Goal: Task Accomplishment & Management: Complete application form

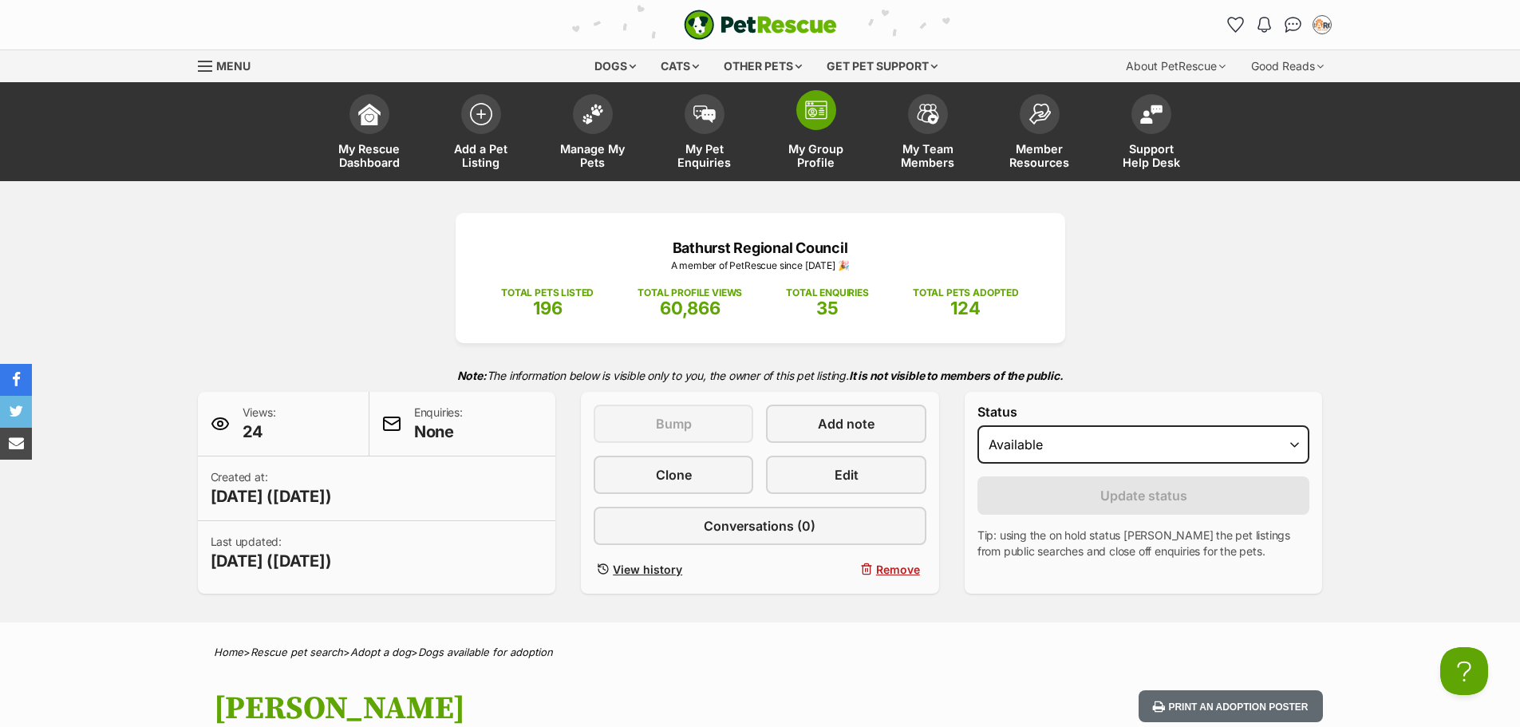
click at [831, 113] on span at bounding box center [816, 110] width 40 height 40
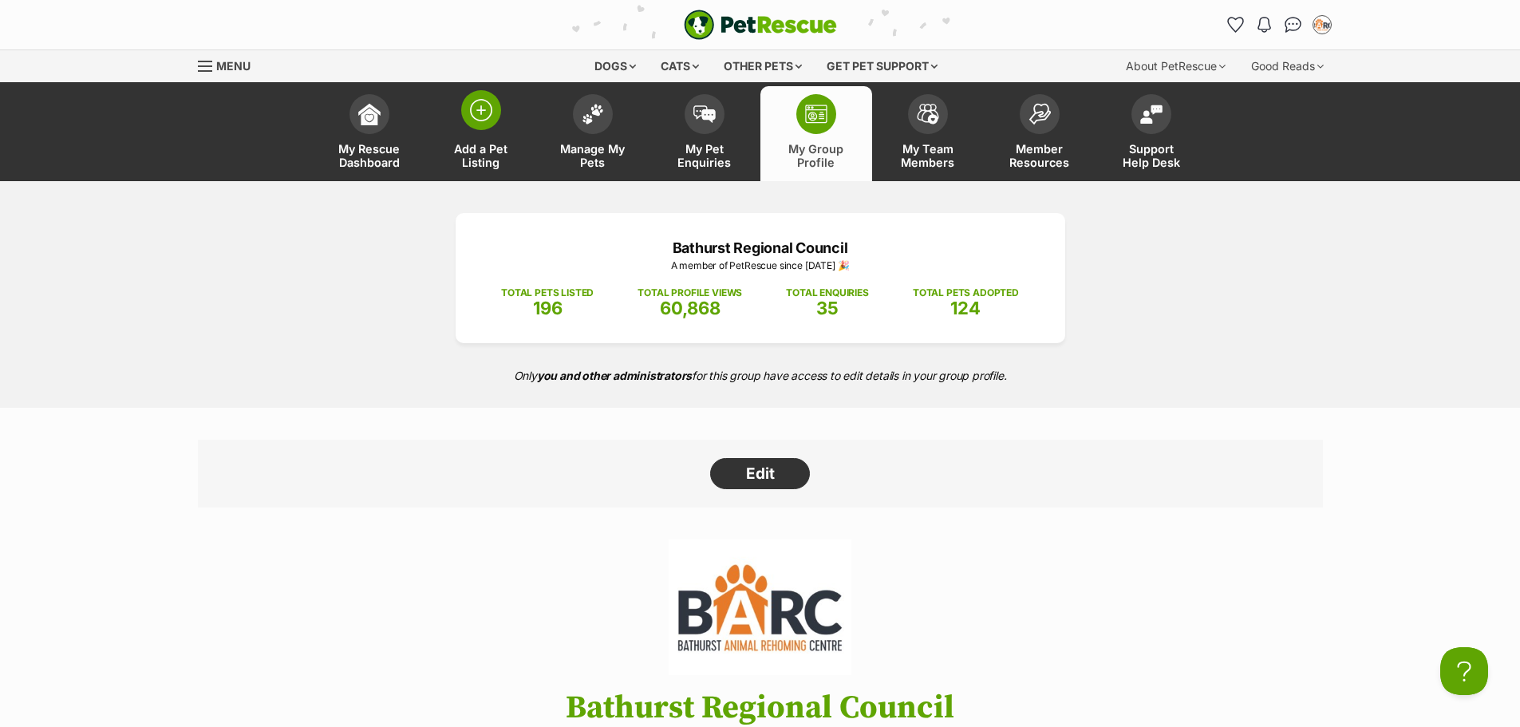
click at [483, 112] on img at bounding box center [481, 110] width 22 height 22
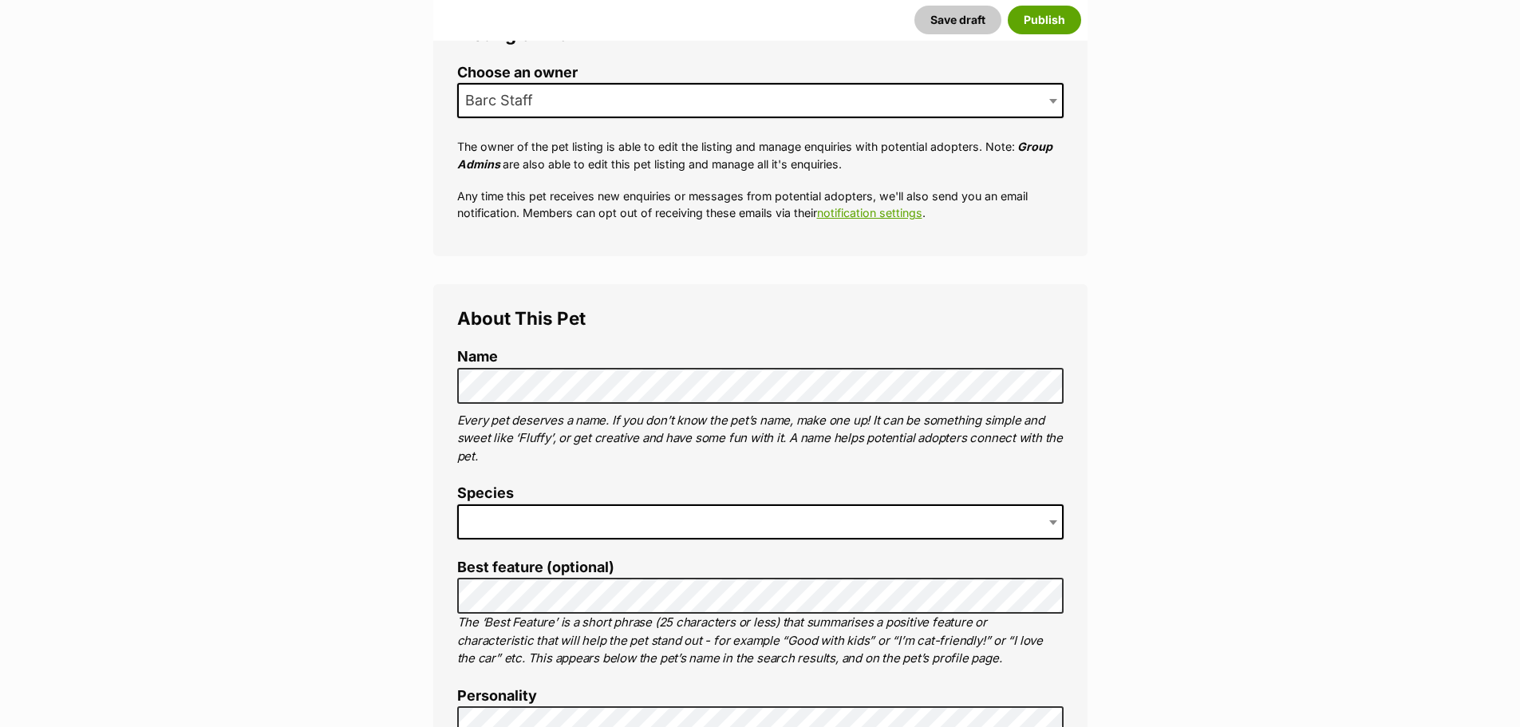
click at [524, 504] on span at bounding box center [760, 521] width 606 height 35
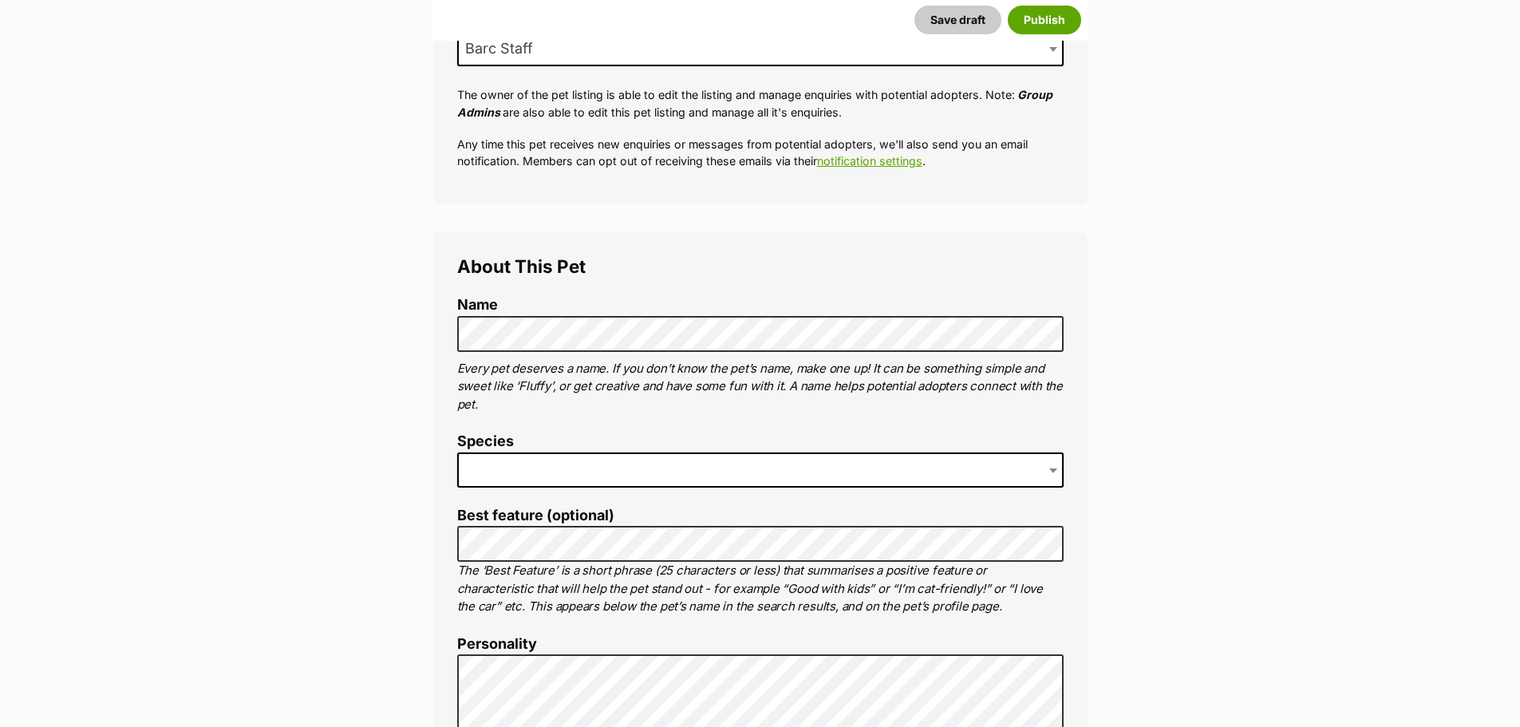
scroll to position [399, 0]
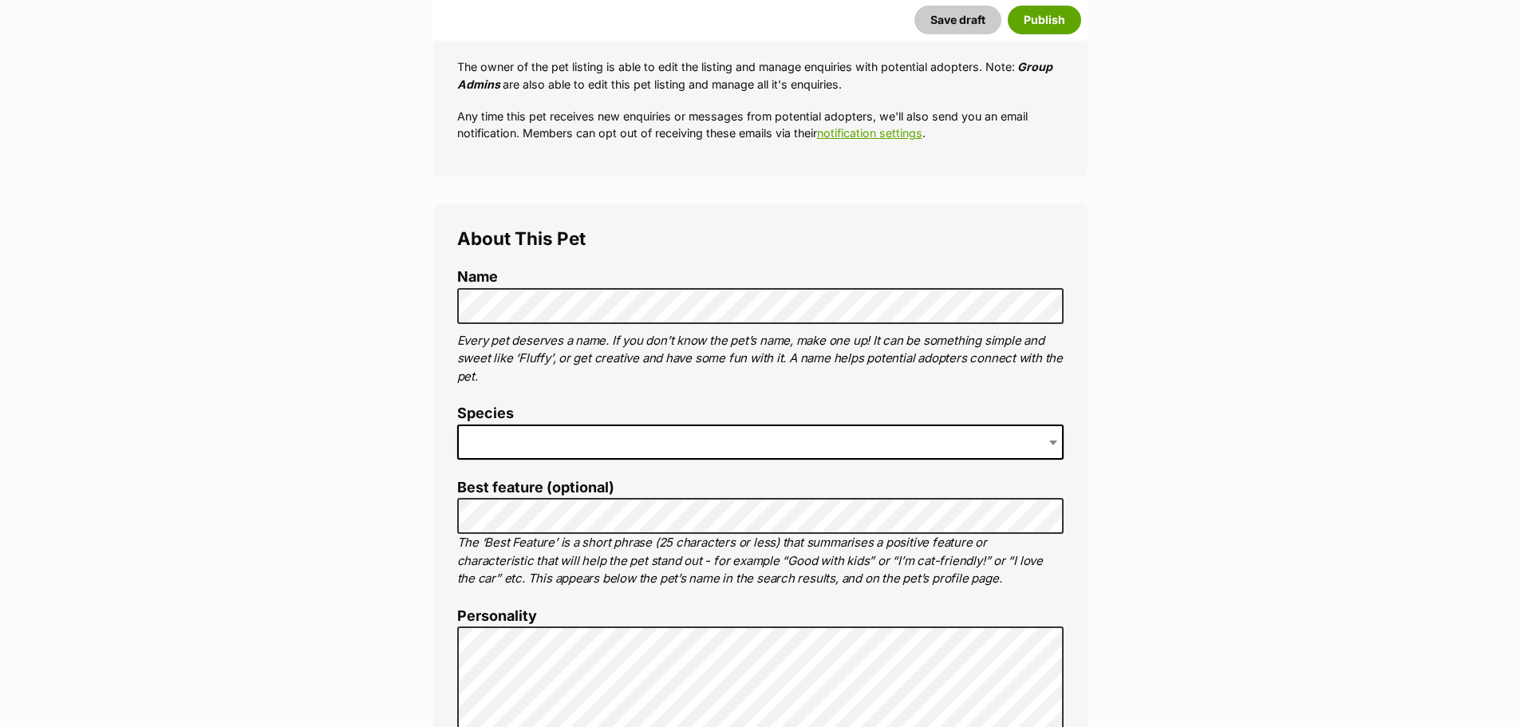
click at [554, 437] on span at bounding box center [760, 441] width 606 height 35
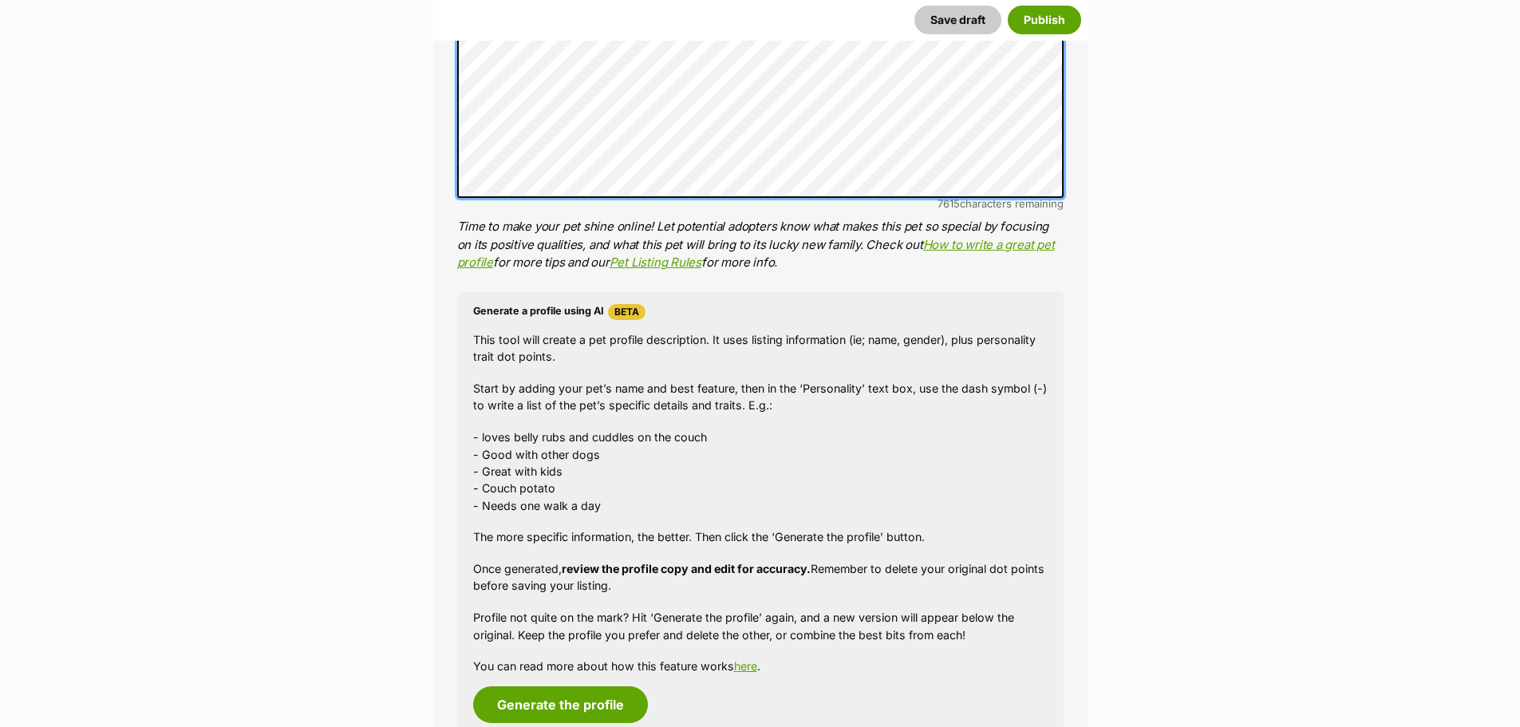
scroll to position [1436, 0]
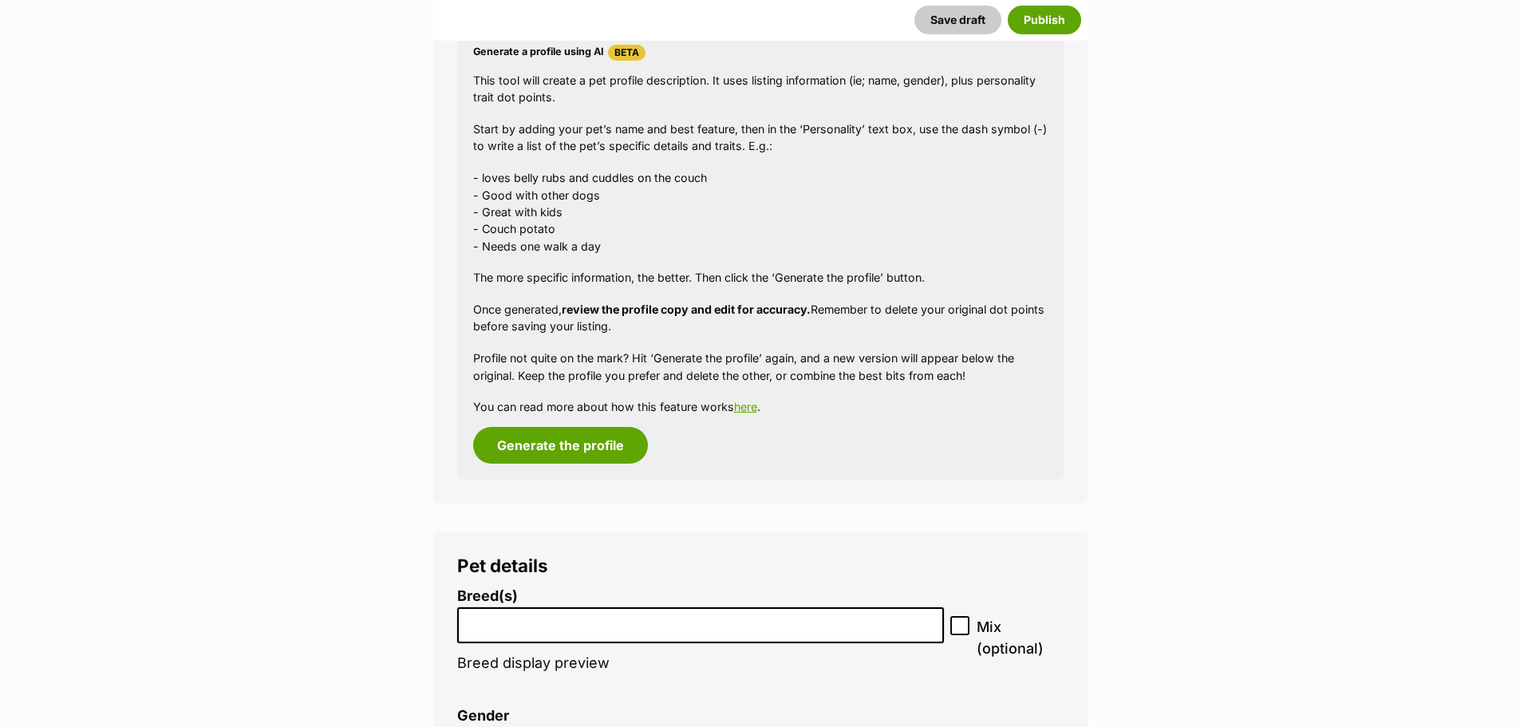
click at [520, 647] on li "Breed(s) Affenpinscher Afghan Hound Airedale Terrier Akita Akita (Japanese) Ala…" at bounding box center [700, 638] width 487 height 100
click at [520, 627] on input "search" at bounding box center [701, 621] width 476 height 17
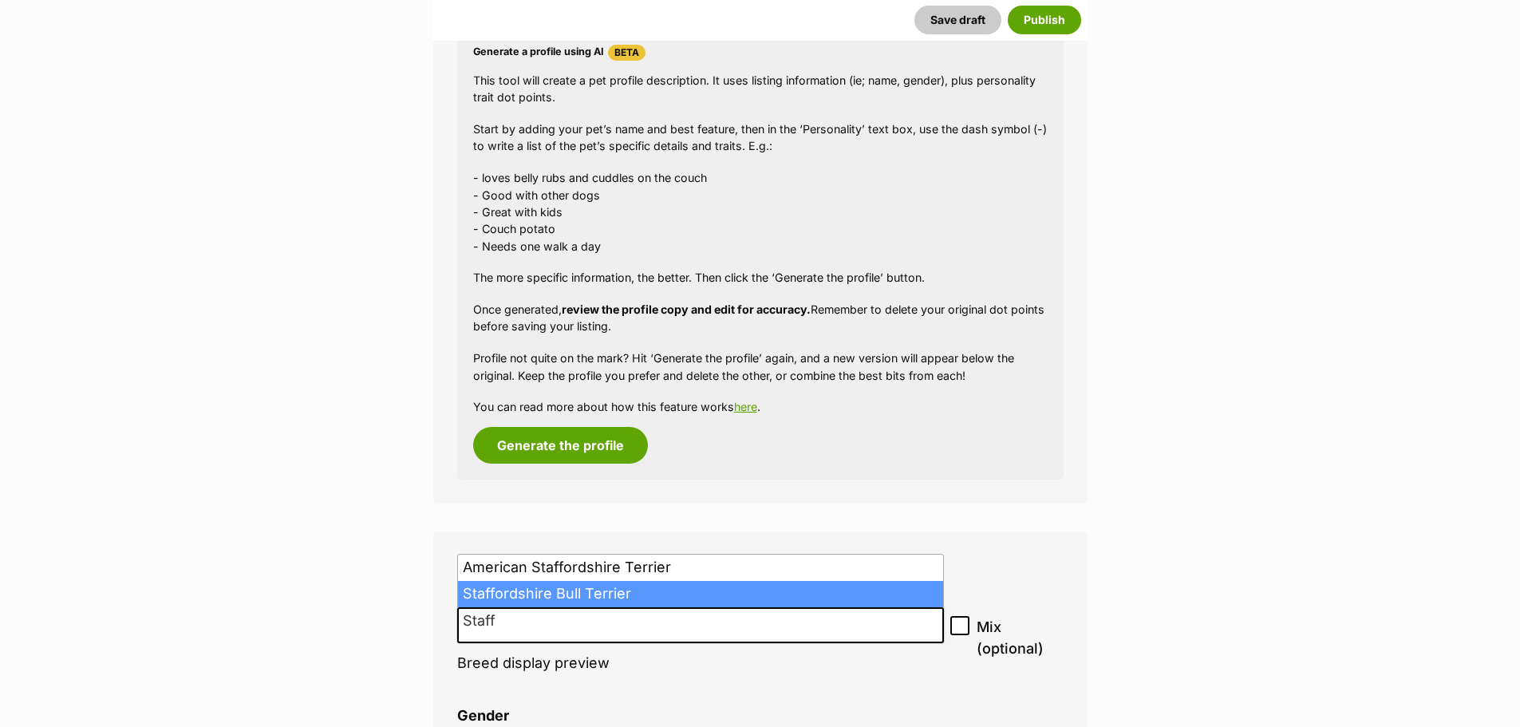
type input "Staff"
drag, startPoint x: 561, startPoint y: 598, endPoint x: 590, endPoint y: 608, distance: 30.3
select select "198"
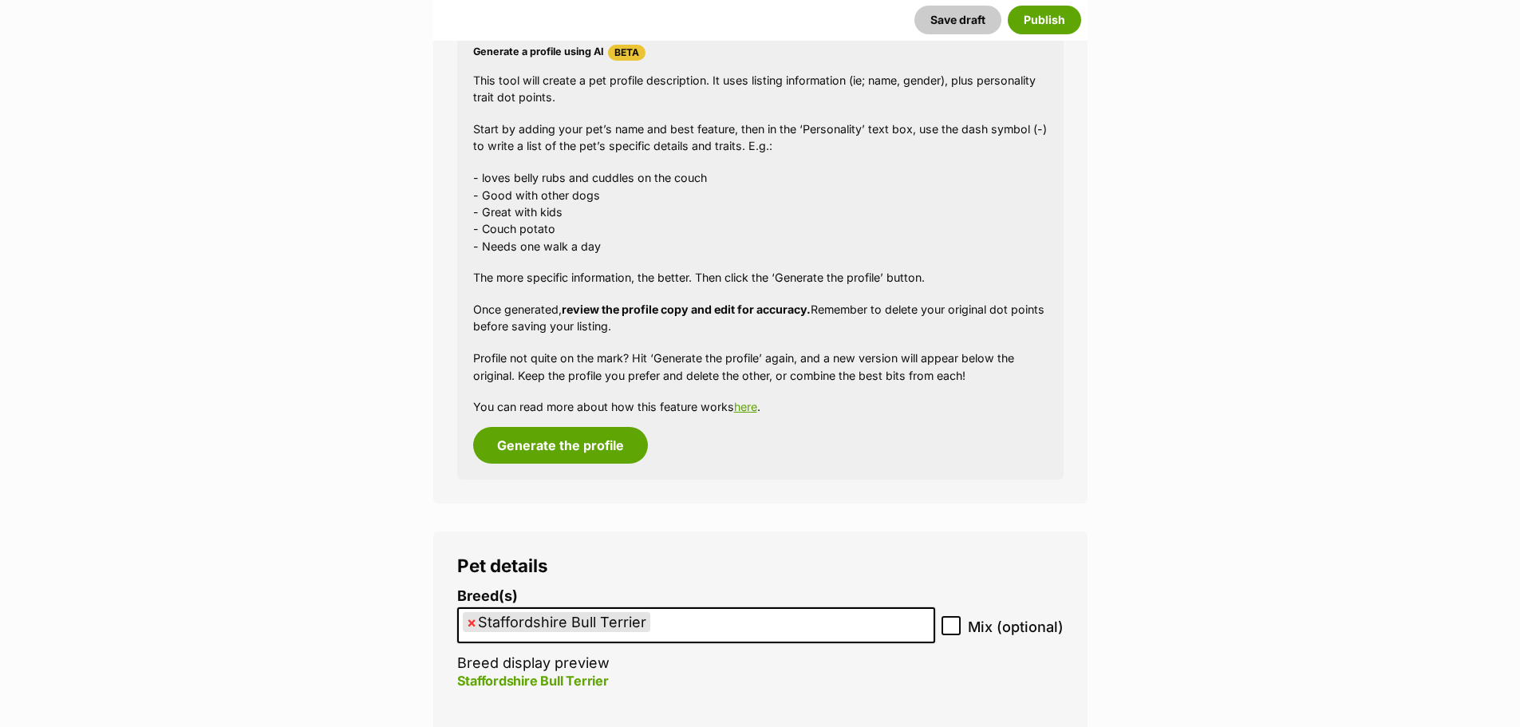
click at [970, 622] on span "Mix (optional)" at bounding box center [1016, 627] width 96 height 22
click at [961, 622] on input "Mix (optional)" at bounding box center [950, 625] width 19 height 19
checkbox input "true"
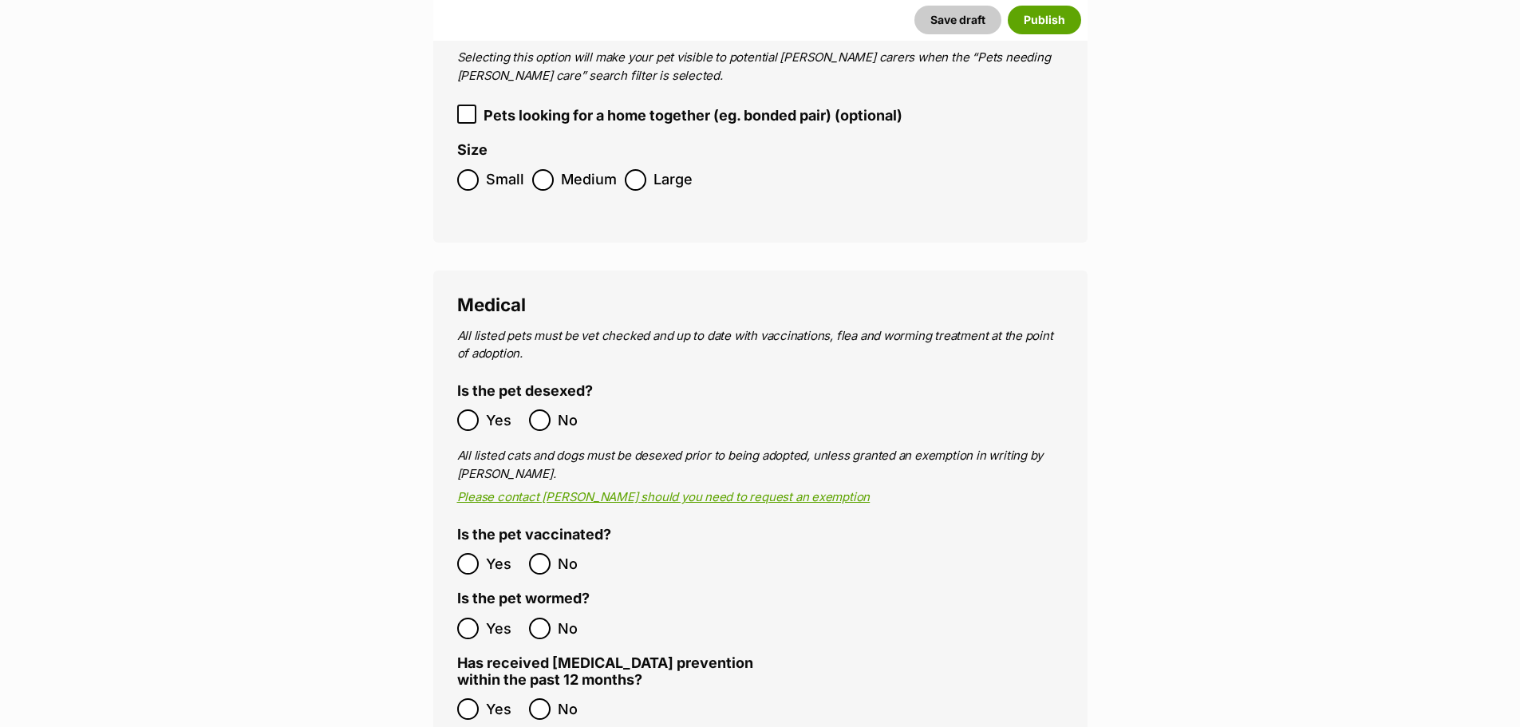
scroll to position [2473, 0]
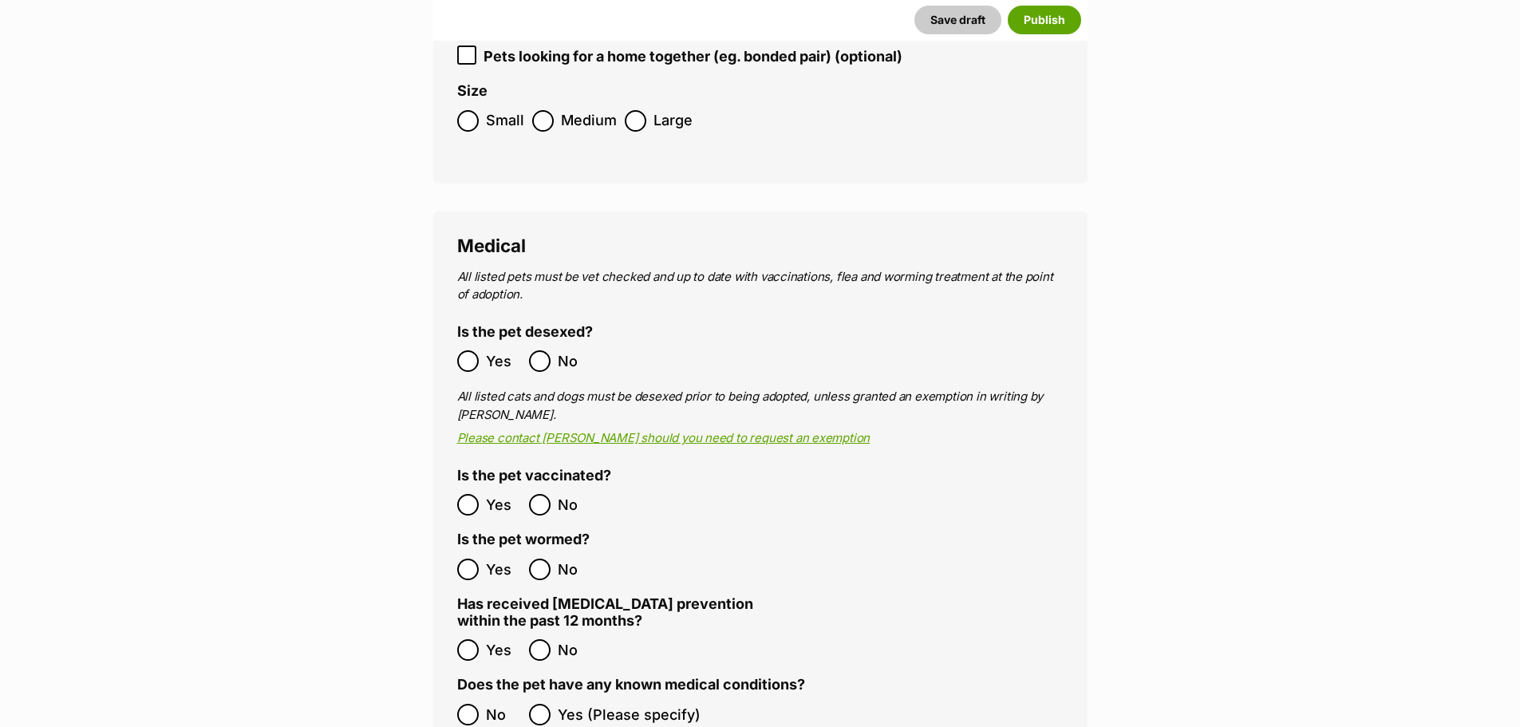
click at [478, 551] on ol "Yes No" at bounding box center [608, 569] width 303 height 37
click at [480, 558] on label "Yes" at bounding box center [489, 569] width 64 height 22
click at [482, 631] on ol "Yes No" at bounding box center [608, 649] width 303 height 37
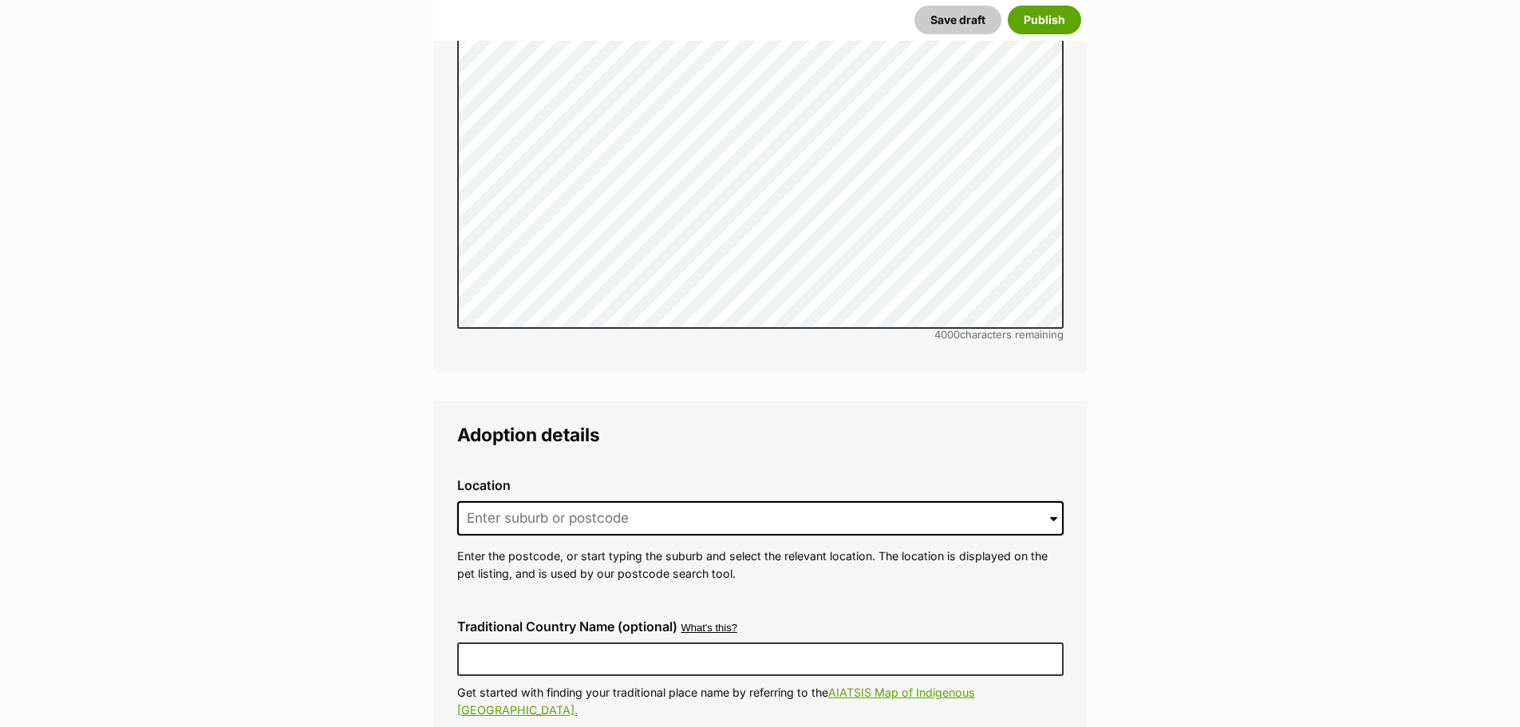
scroll to position [3351, 0]
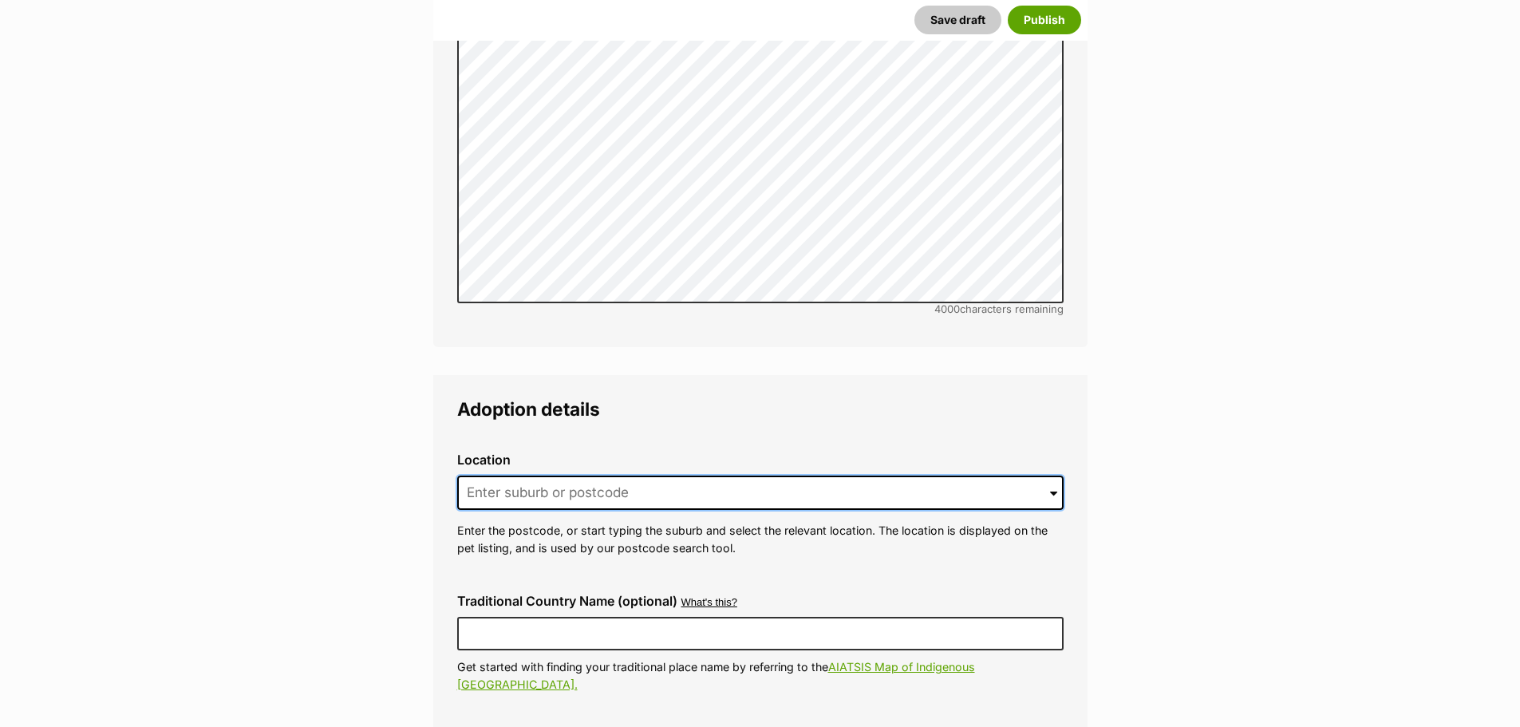
click at [523, 476] on input at bounding box center [760, 493] width 606 height 35
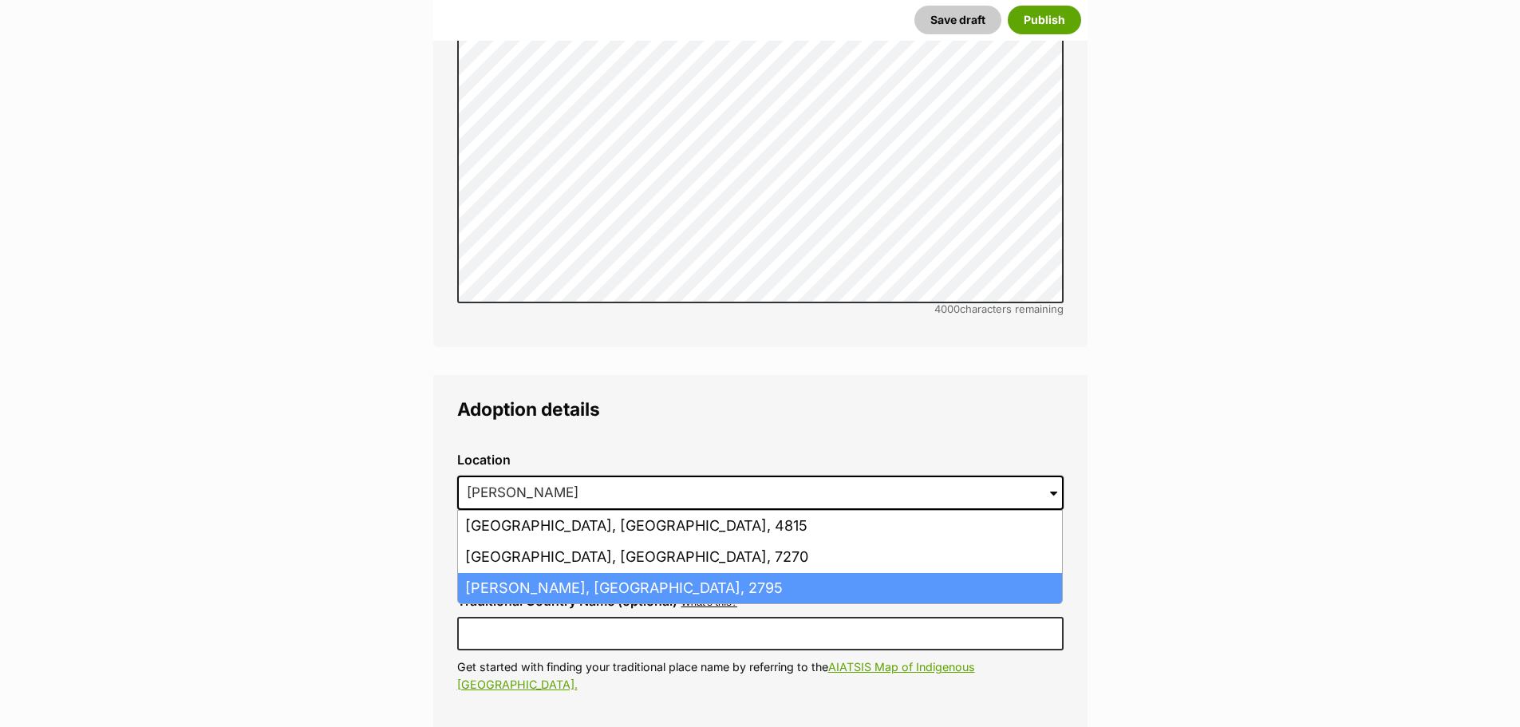
click at [584, 573] on li "Kelso, New South Wales, 2795" at bounding box center [760, 588] width 604 height 31
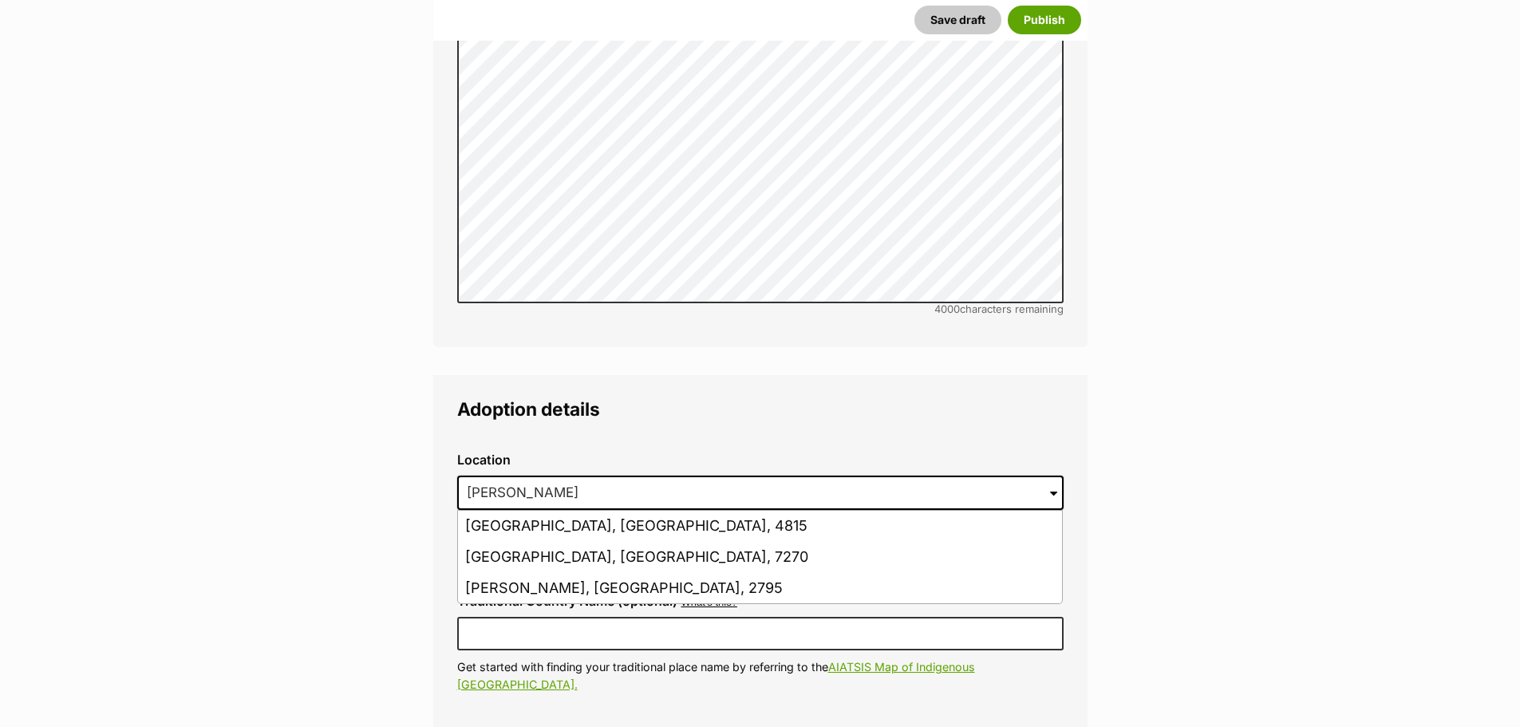
type input "Kelso, New South Wales, 2795"
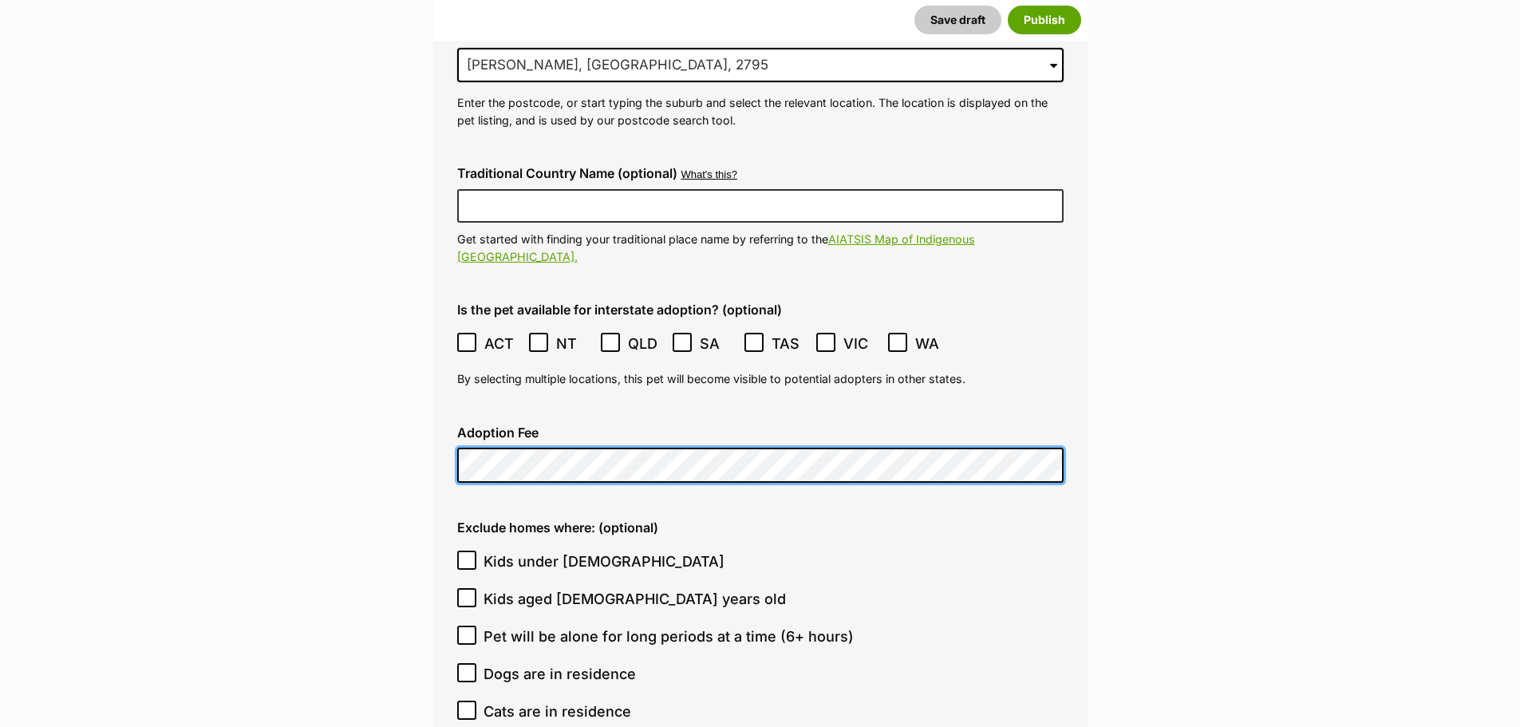
scroll to position [3909, 0]
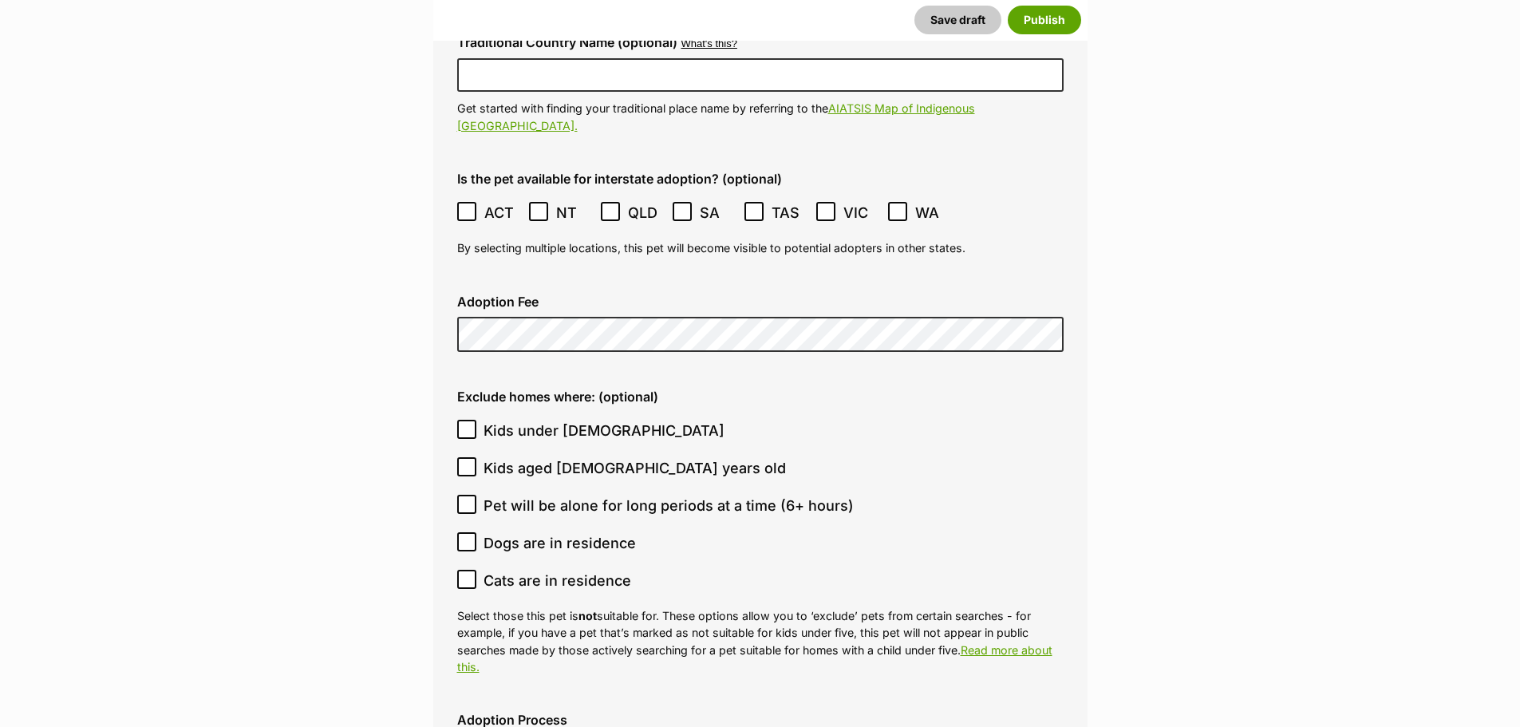
click at [582, 420] on span "Kids under 5 years old" at bounding box center [603, 431] width 241 height 22
click at [476, 420] on input "Kids under 5 years old" at bounding box center [466, 429] width 19 height 19
checkbox input "true"
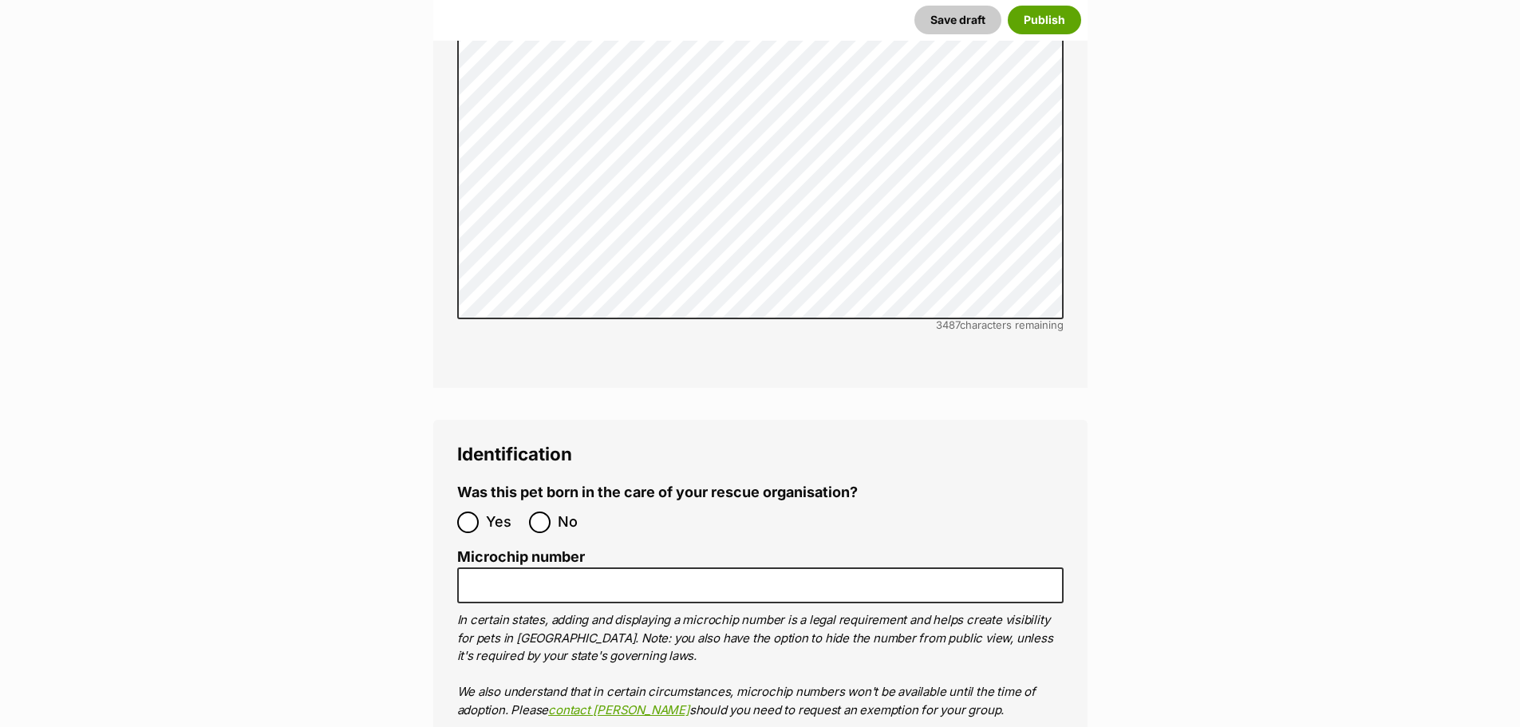
scroll to position [4787, 0]
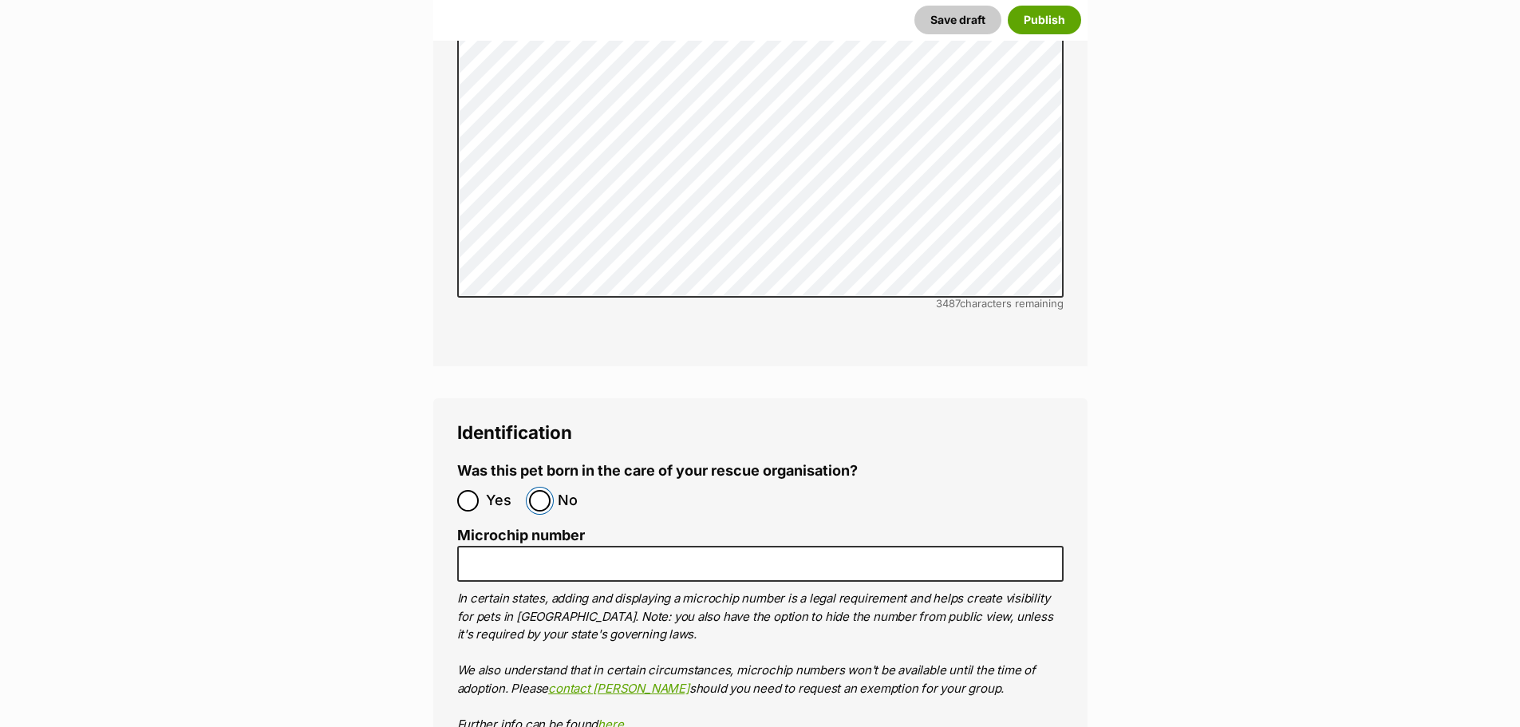
click at [545, 490] on input "No" at bounding box center [540, 501] width 22 height 22
radio input "true"
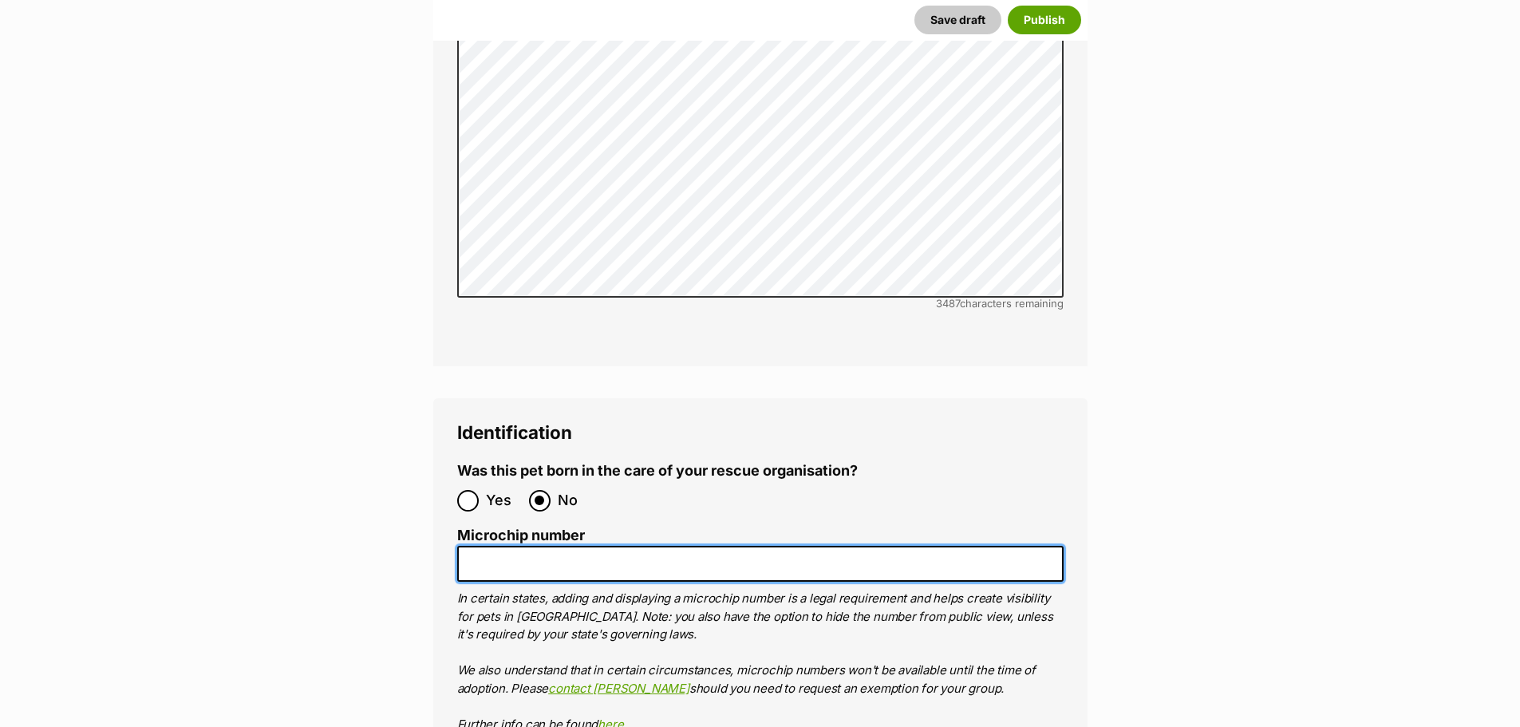
click at [533, 546] on input "Microchip number" at bounding box center [760, 564] width 606 height 36
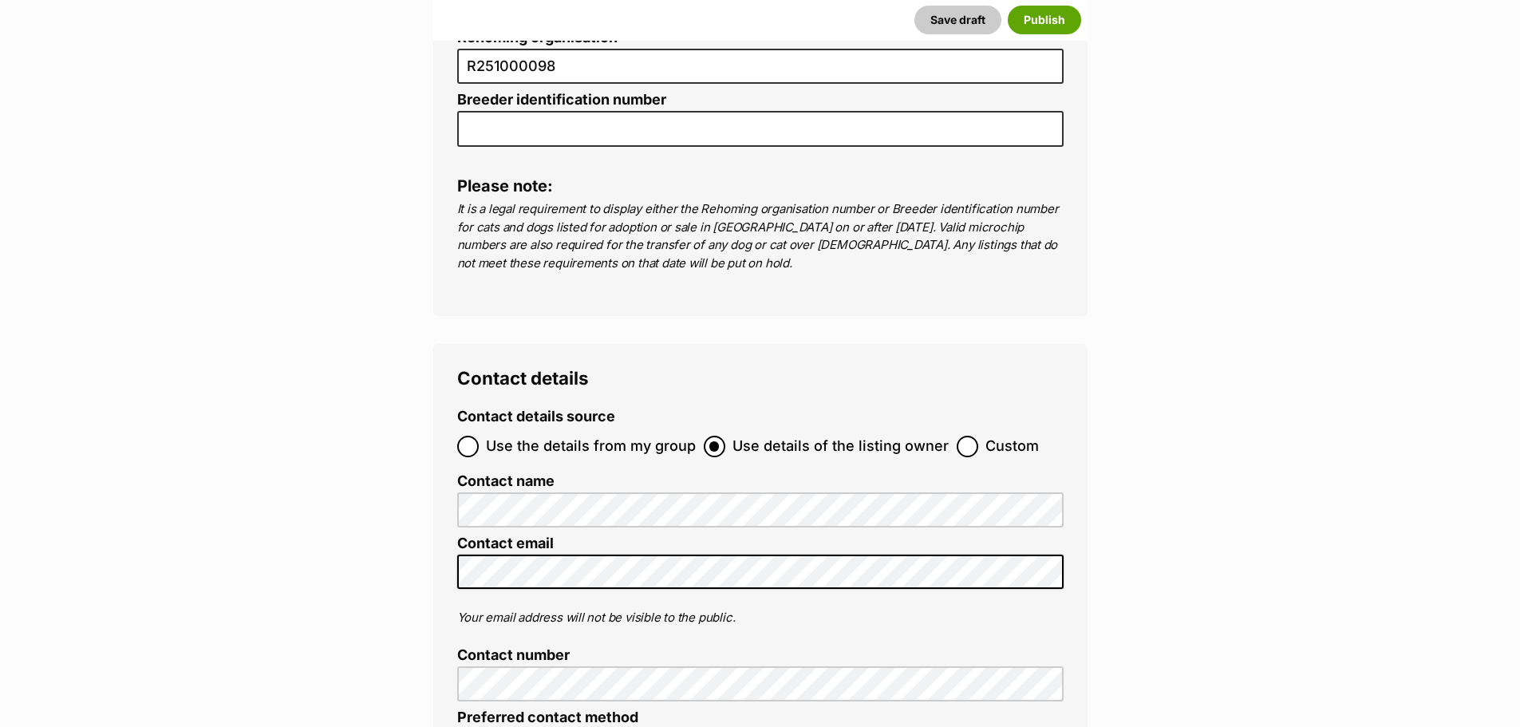
scroll to position [5585, 0]
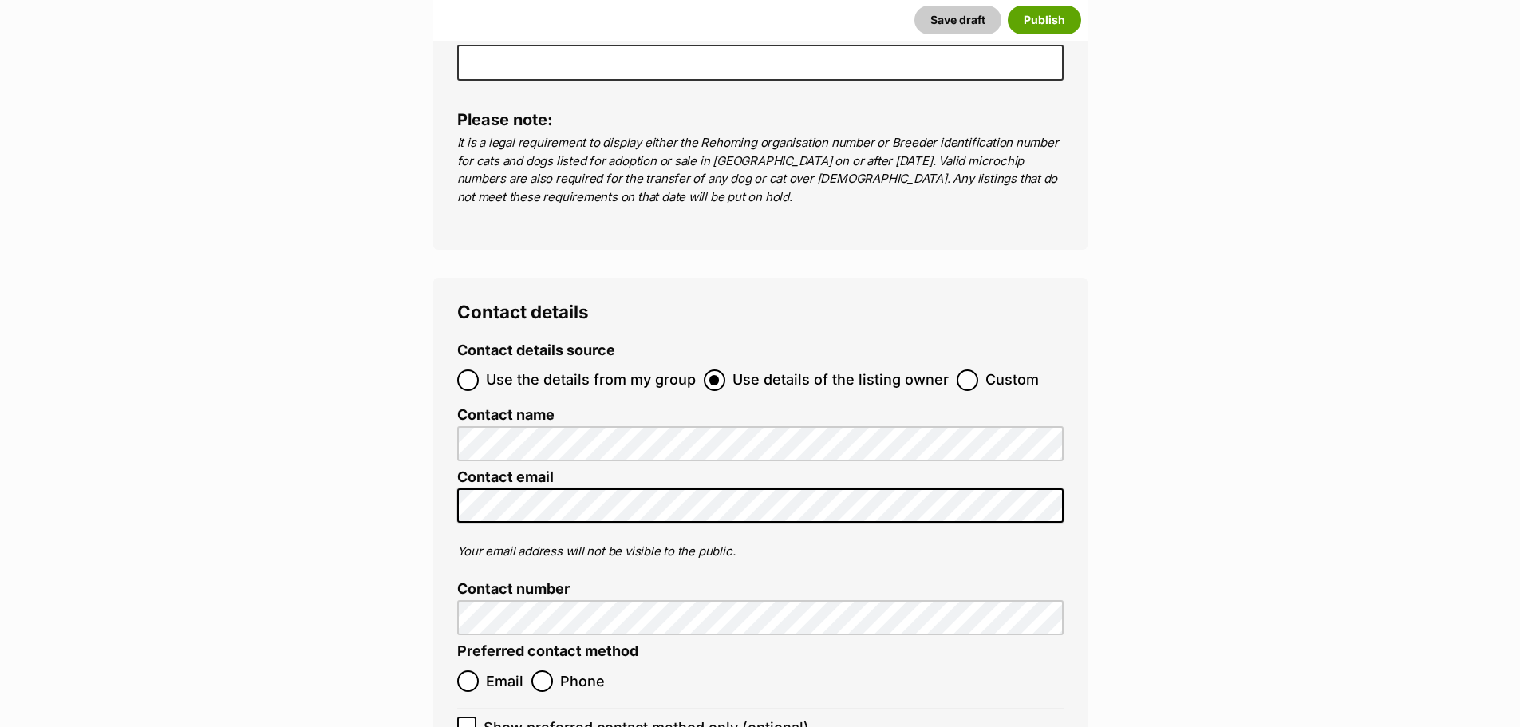
type input "991003001986442"
click at [972, 369] on label "Custom" at bounding box center [998, 380] width 82 height 22
click at [972, 369] on input "Custom" at bounding box center [968, 380] width 22 height 22
radio input "true"
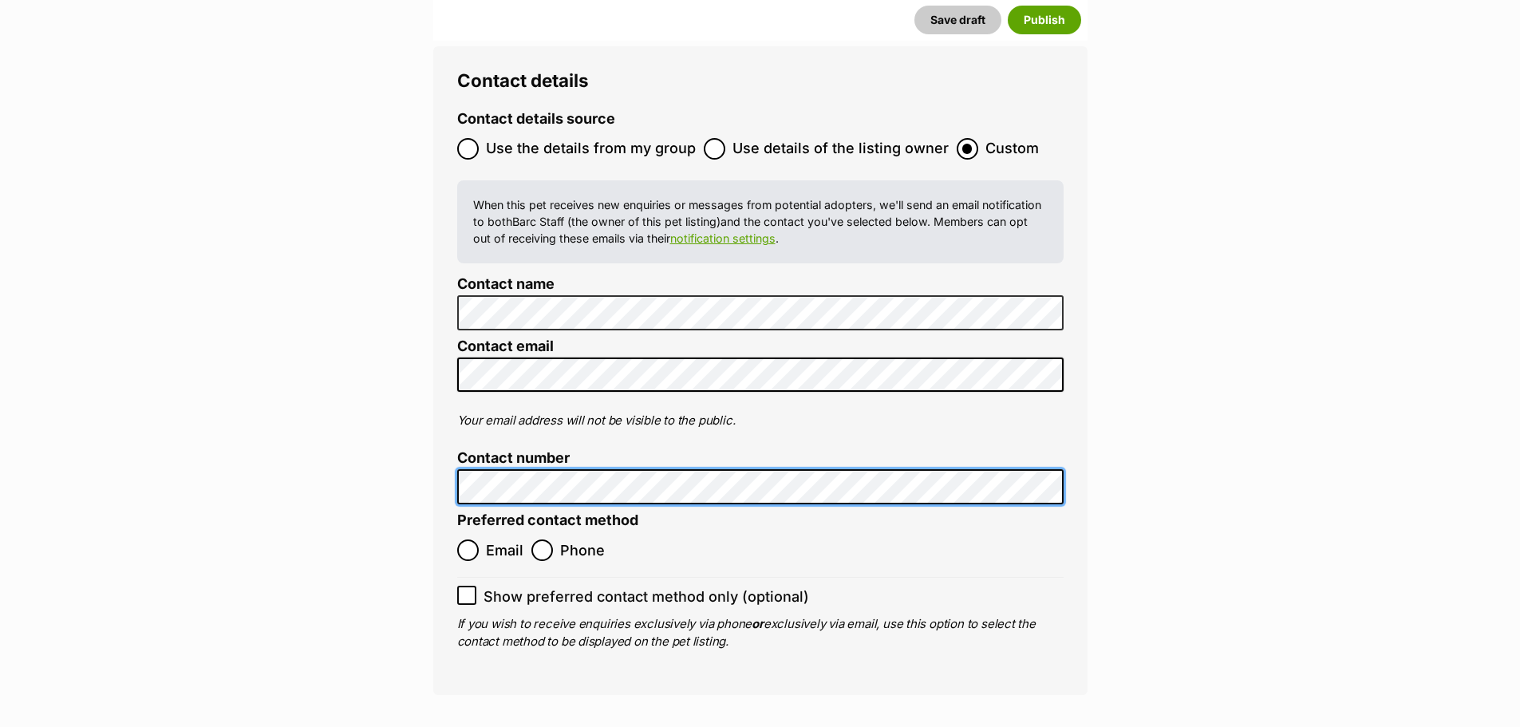
scroll to position [5824, 0]
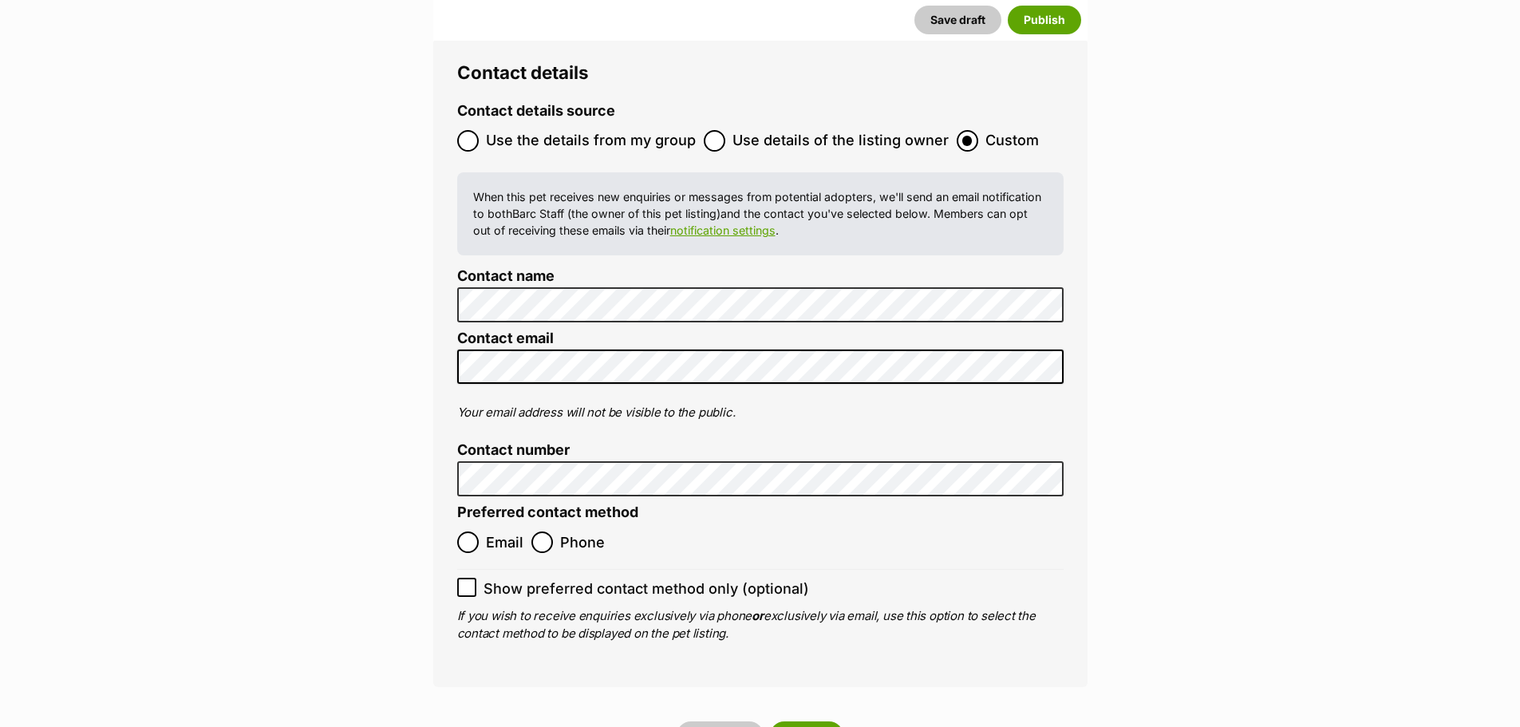
click at [582, 531] on span "Phone" at bounding box center [582, 542] width 45 height 22
click at [553, 531] on input "Phone" at bounding box center [542, 542] width 22 height 22
radio input "true"
click at [824, 721] on button "Publish" at bounding box center [806, 735] width 73 height 29
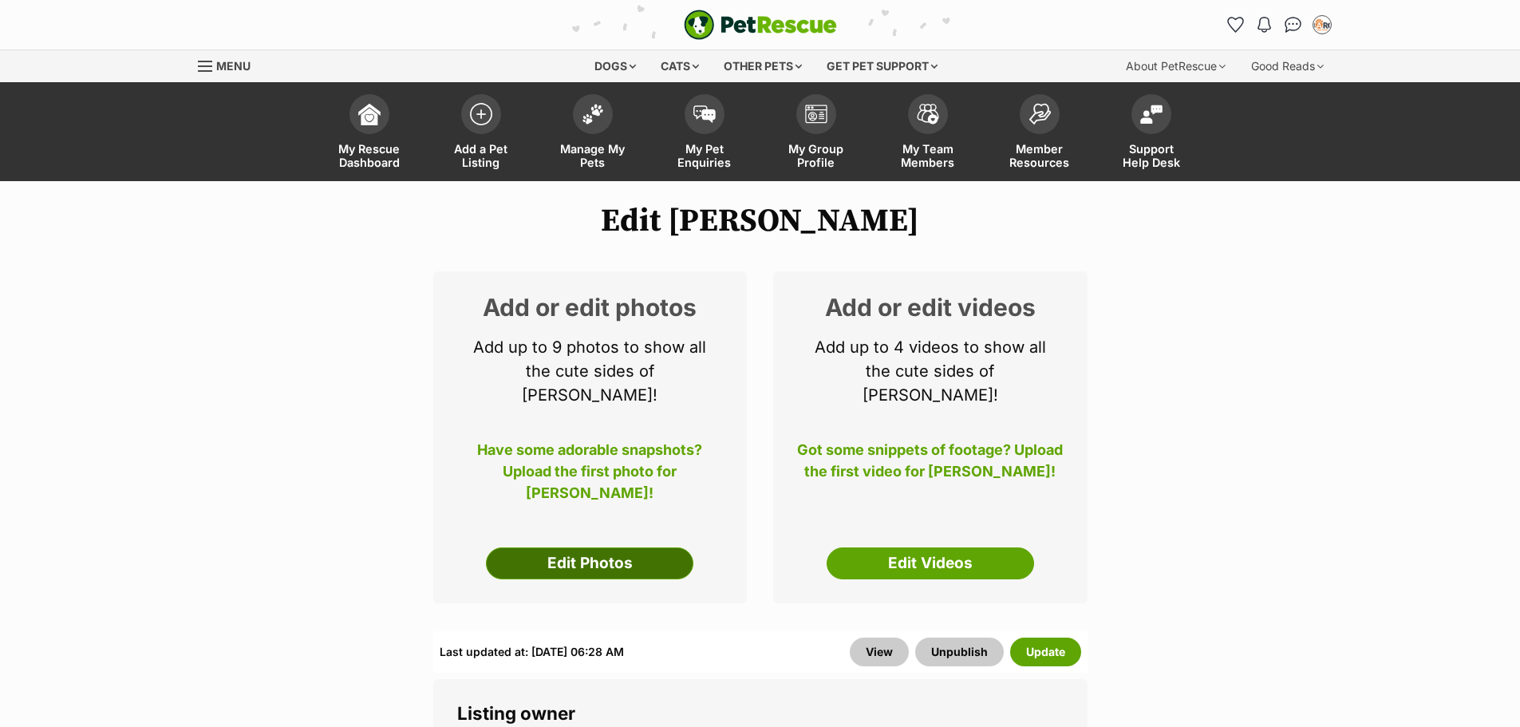
click at [645, 547] on link "Edit Photos" at bounding box center [589, 563] width 207 height 32
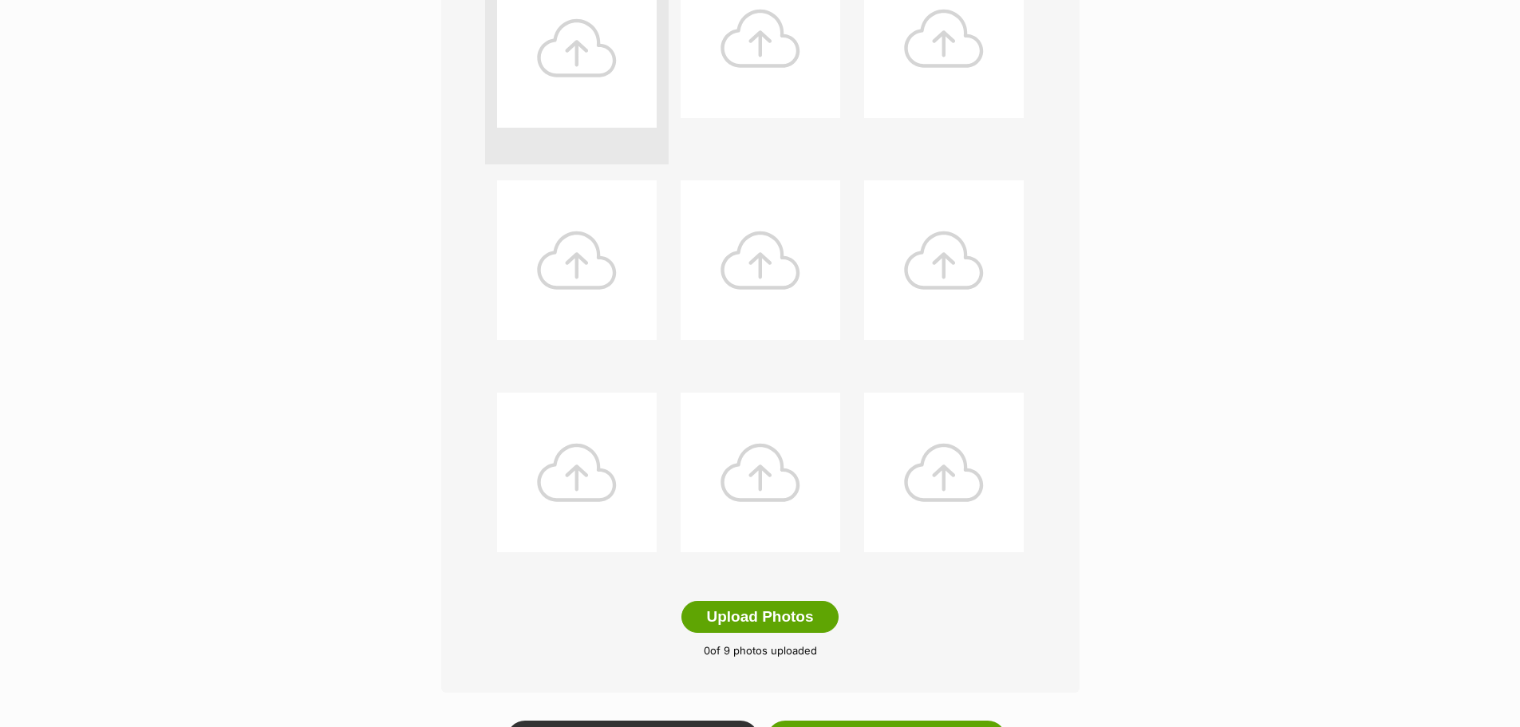
scroll to position [479, 0]
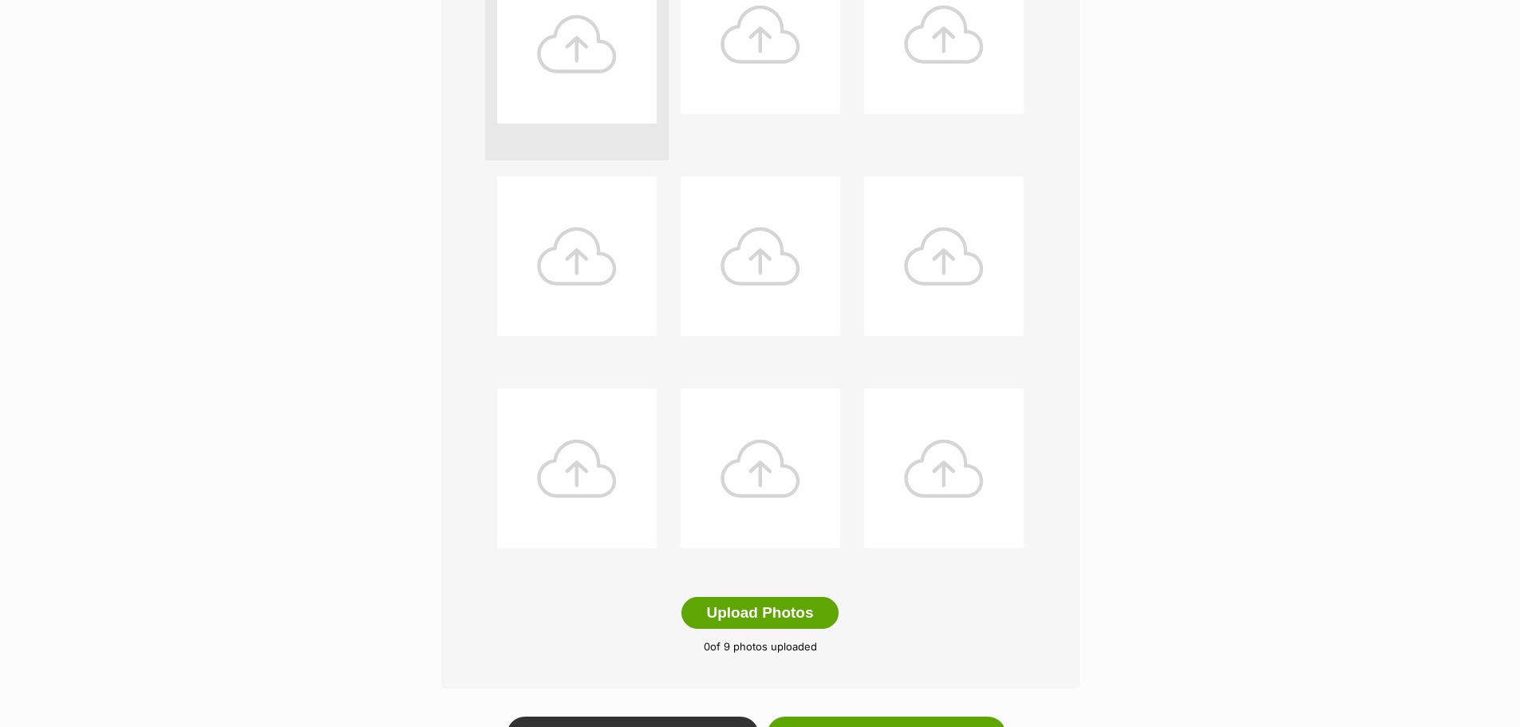
click at [606, 80] on div at bounding box center [577, 44] width 160 height 160
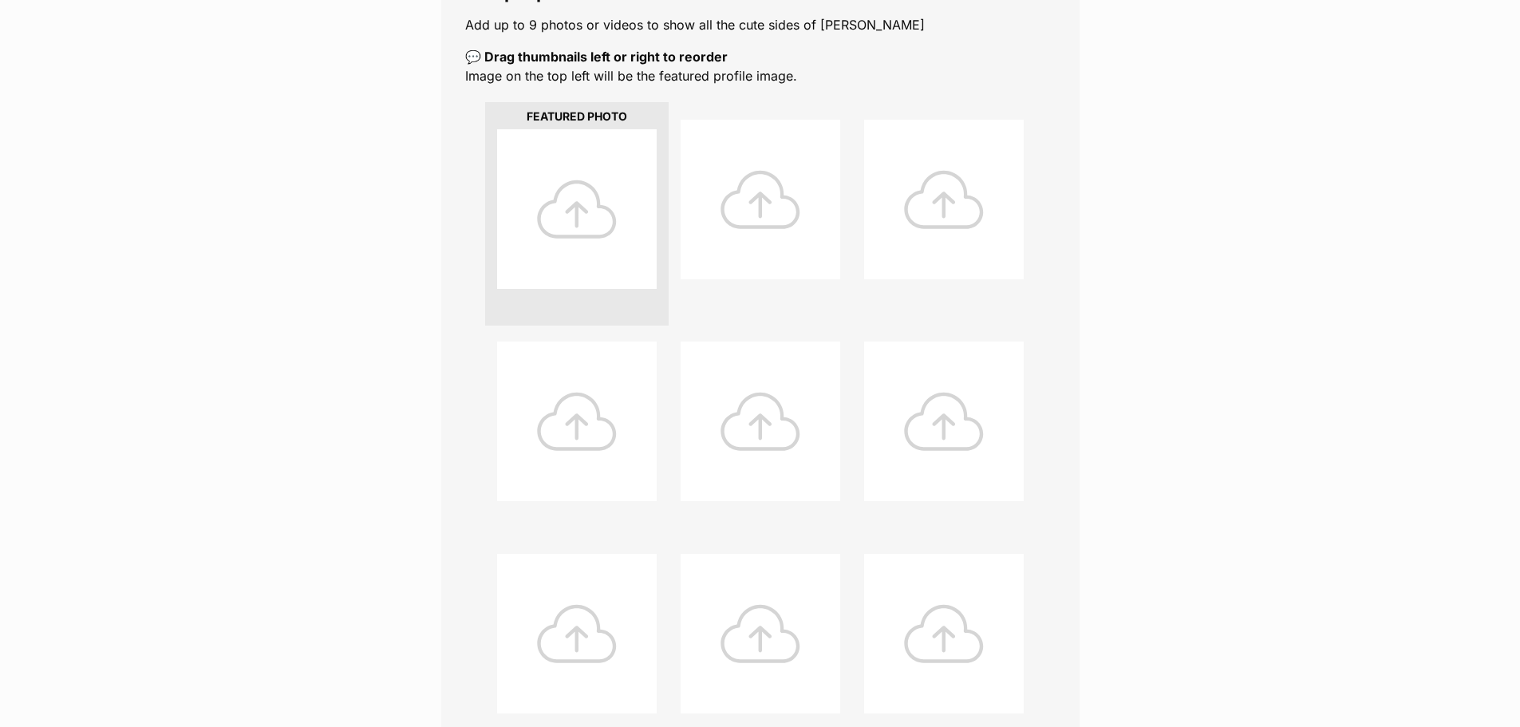
scroll to position [239, 0]
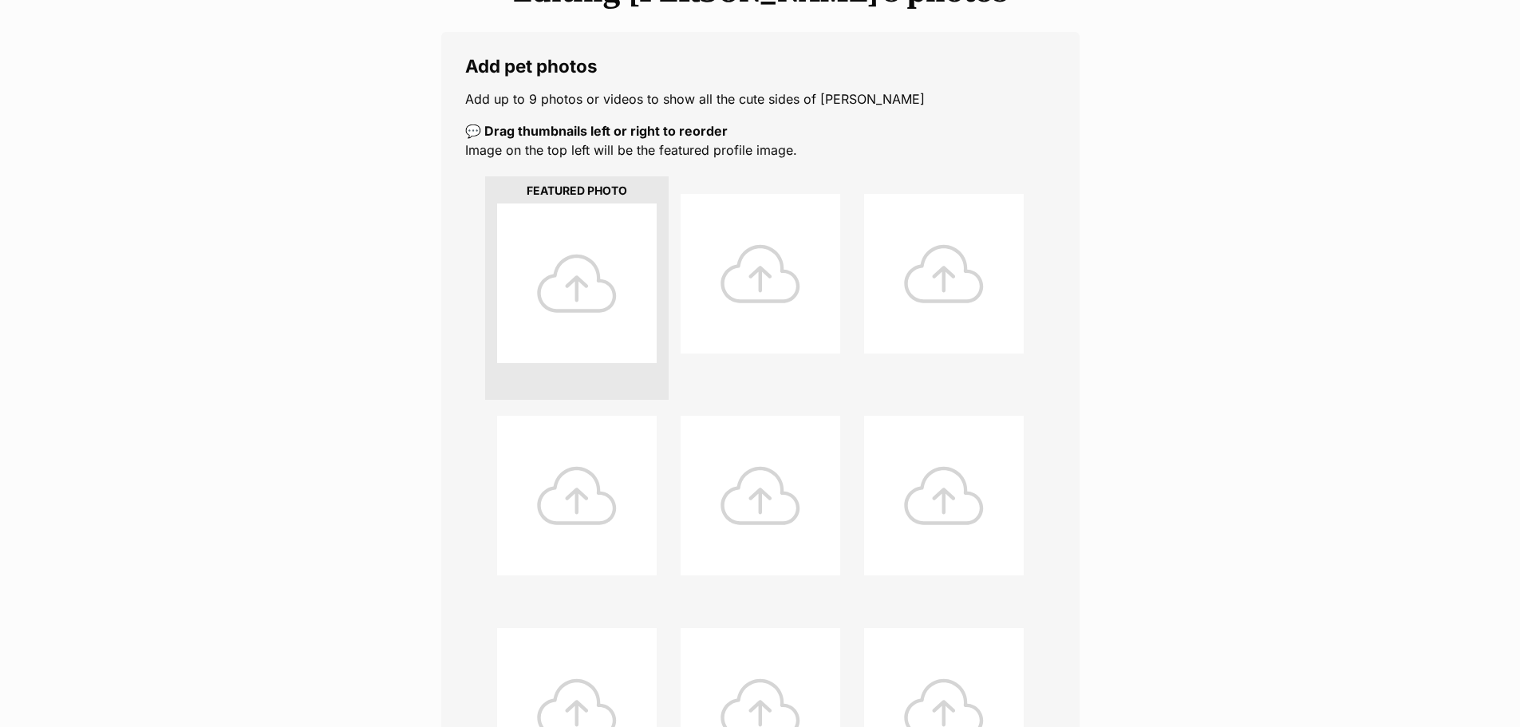
click at [615, 249] on div at bounding box center [577, 283] width 160 height 160
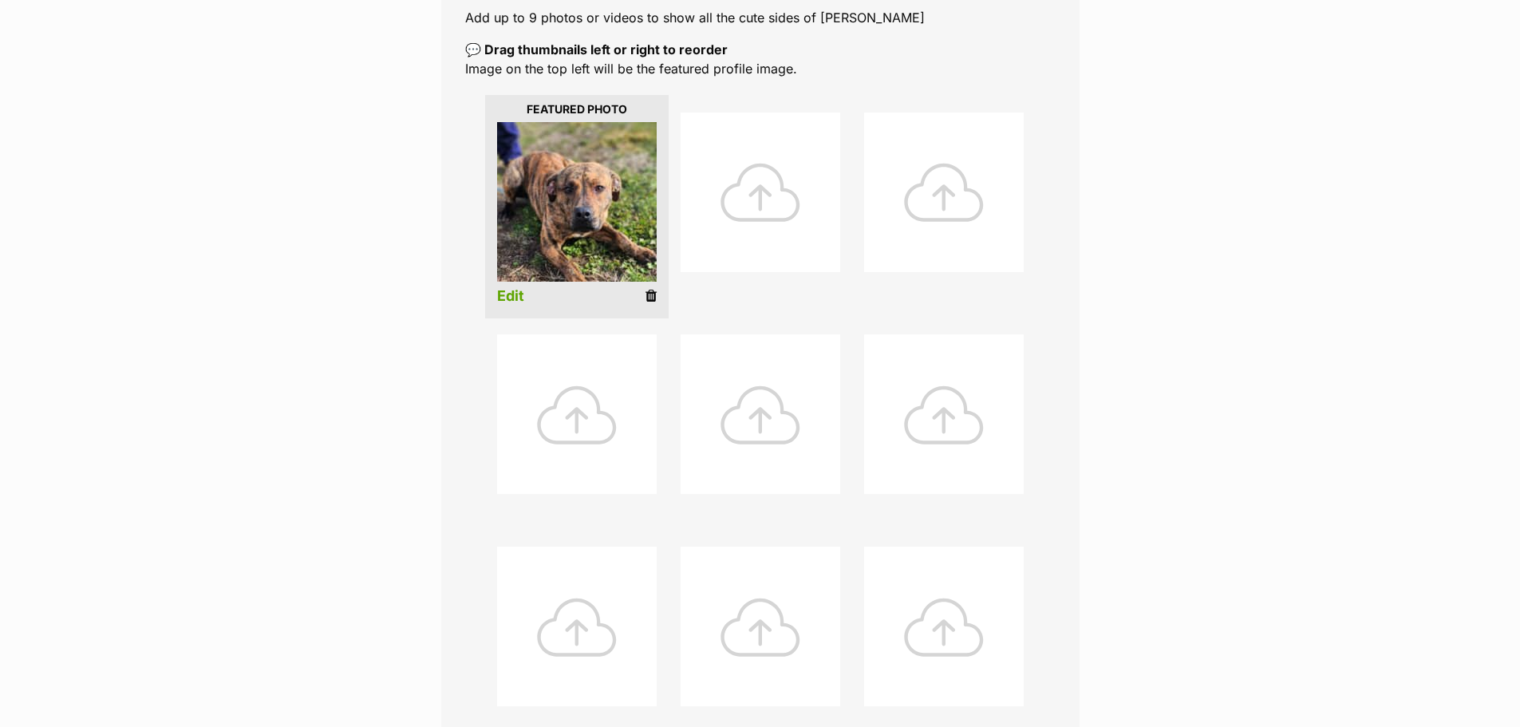
scroll to position [798, 0]
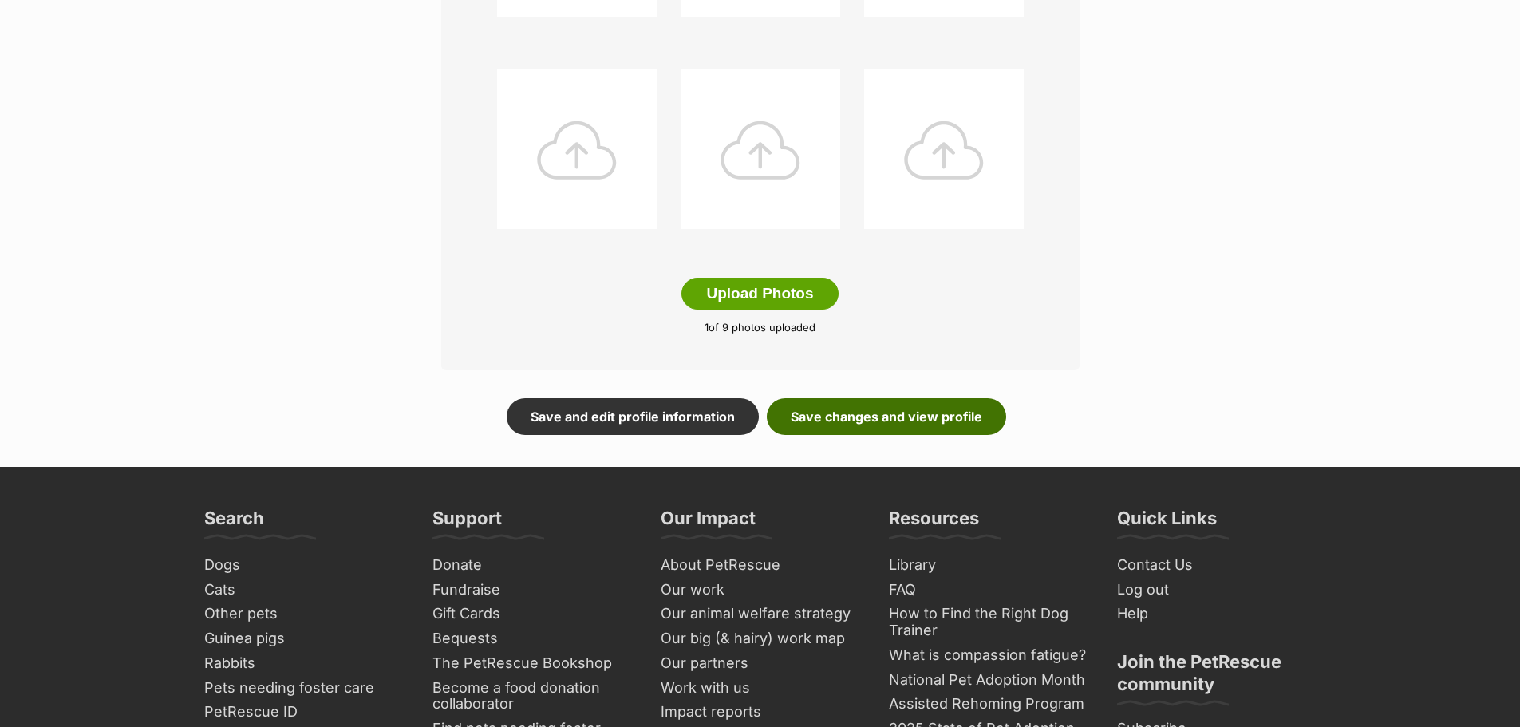
click at [868, 420] on link "Save changes and view profile" at bounding box center [886, 416] width 239 height 37
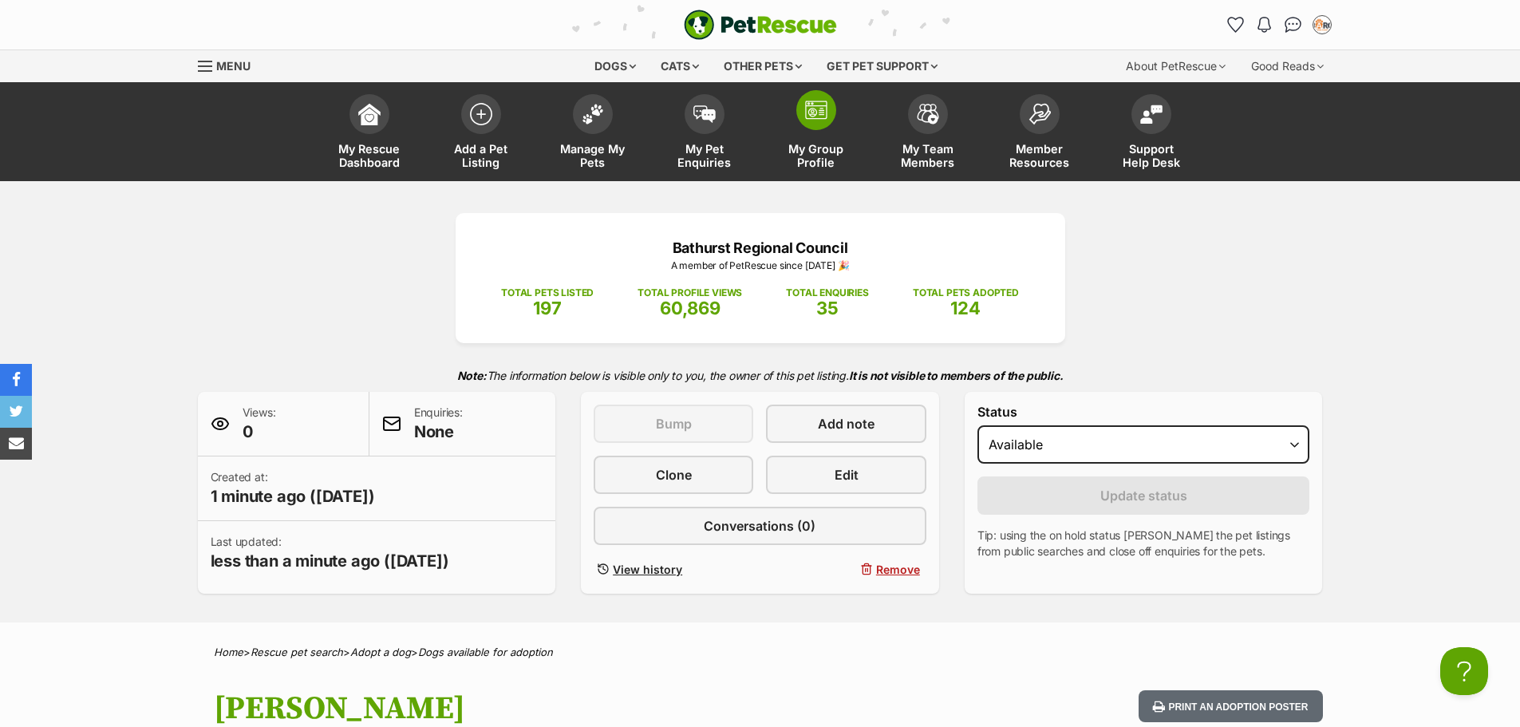
click at [812, 109] on img at bounding box center [816, 110] width 22 height 19
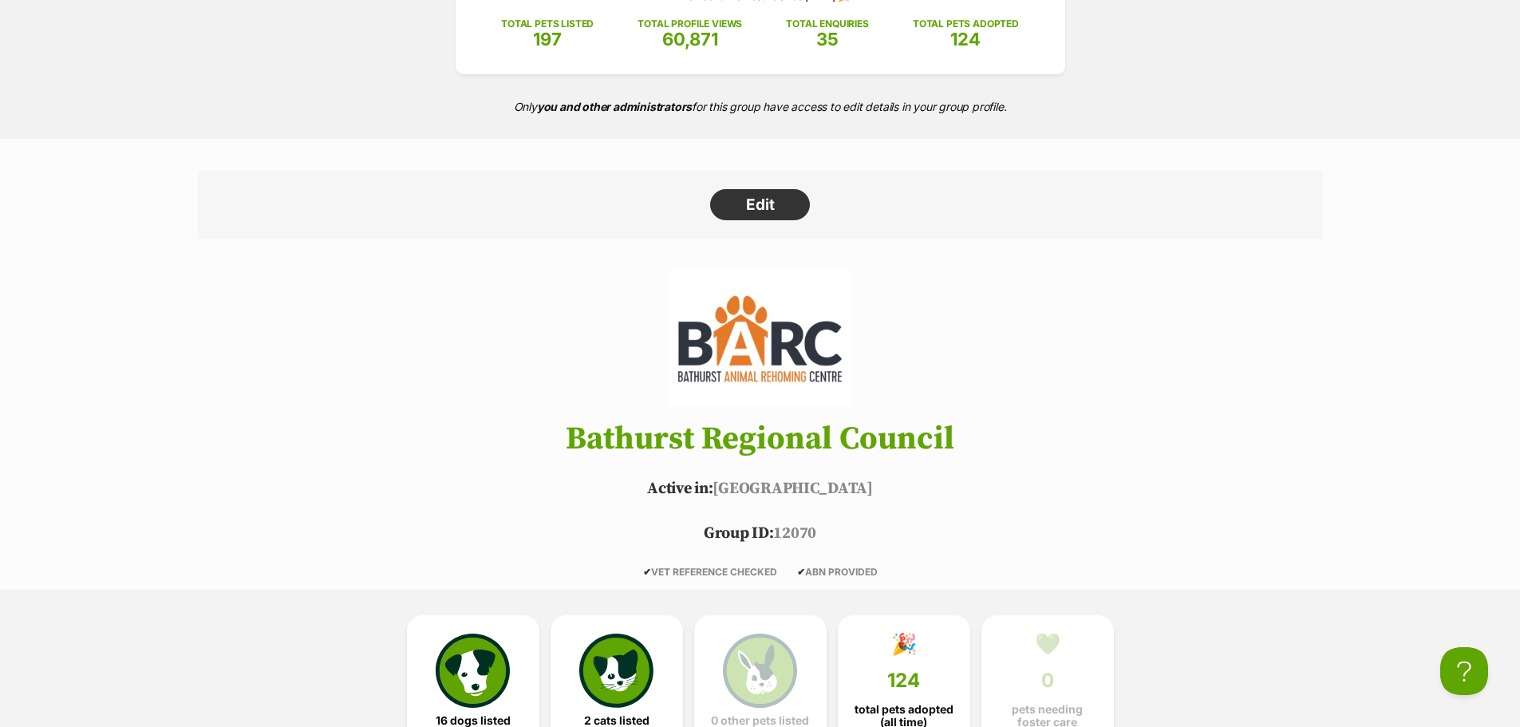
scroll to position [80, 0]
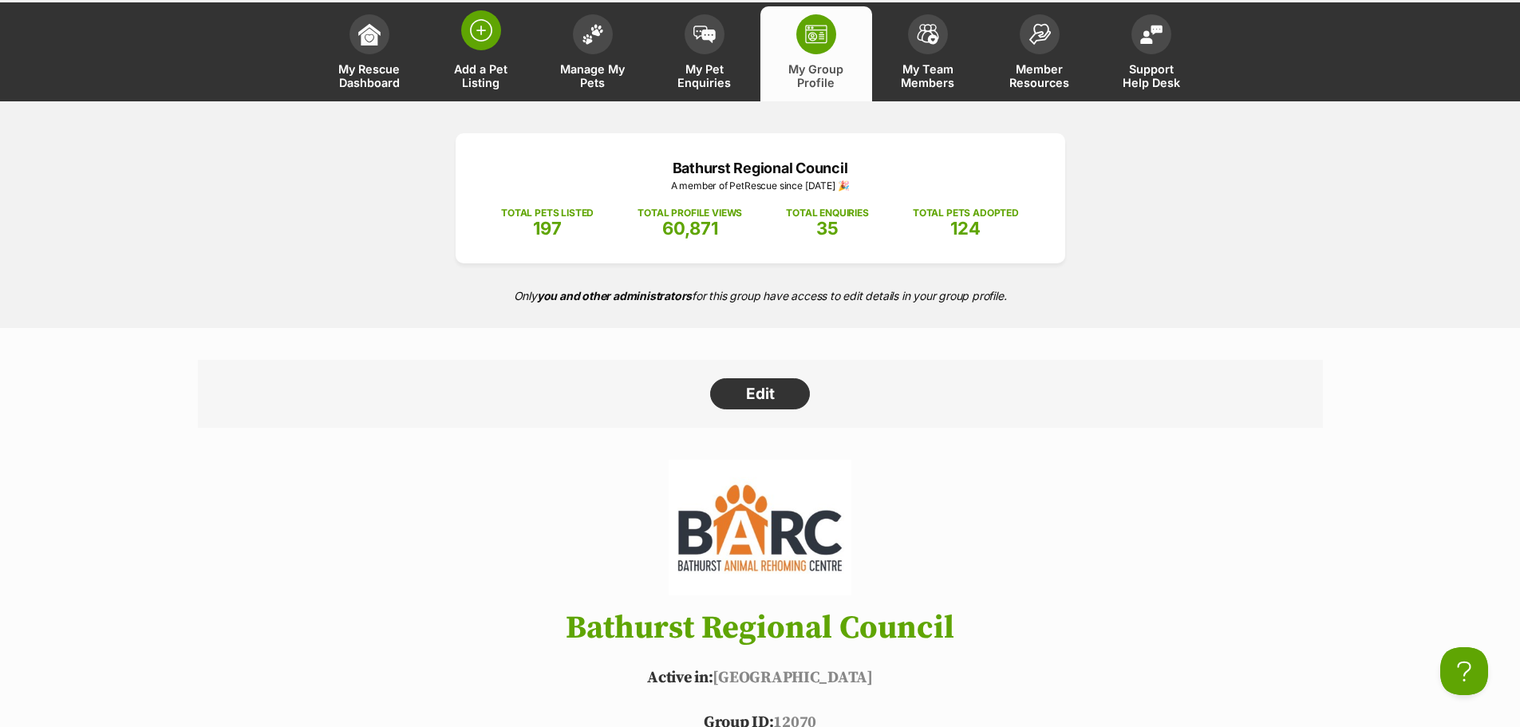
click at [492, 54] on link "Add a Pet Listing" at bounding box center [481, 53] width 112 height 95
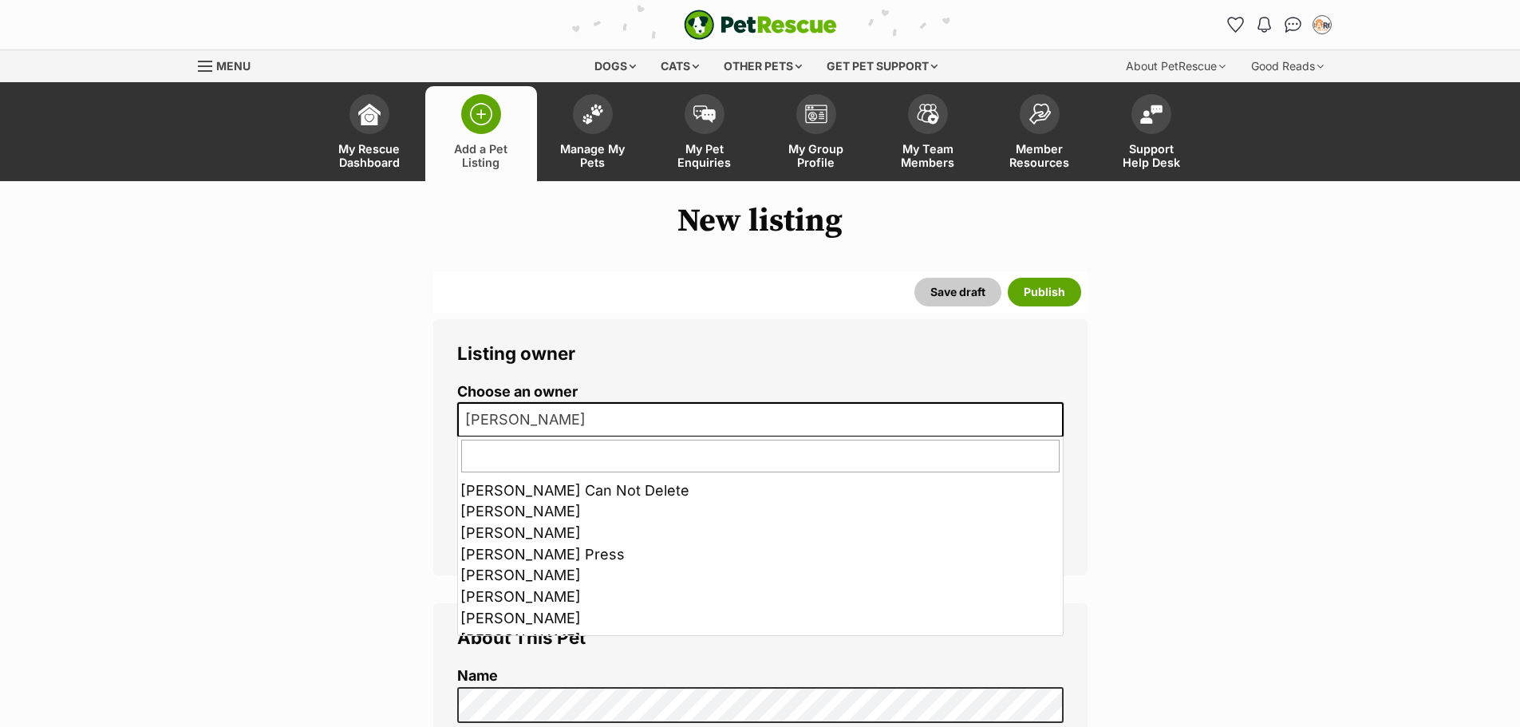
click at [772, 418] on span "[PERSON_NAME]" at bounding box center [760, 419] width 606 height 35
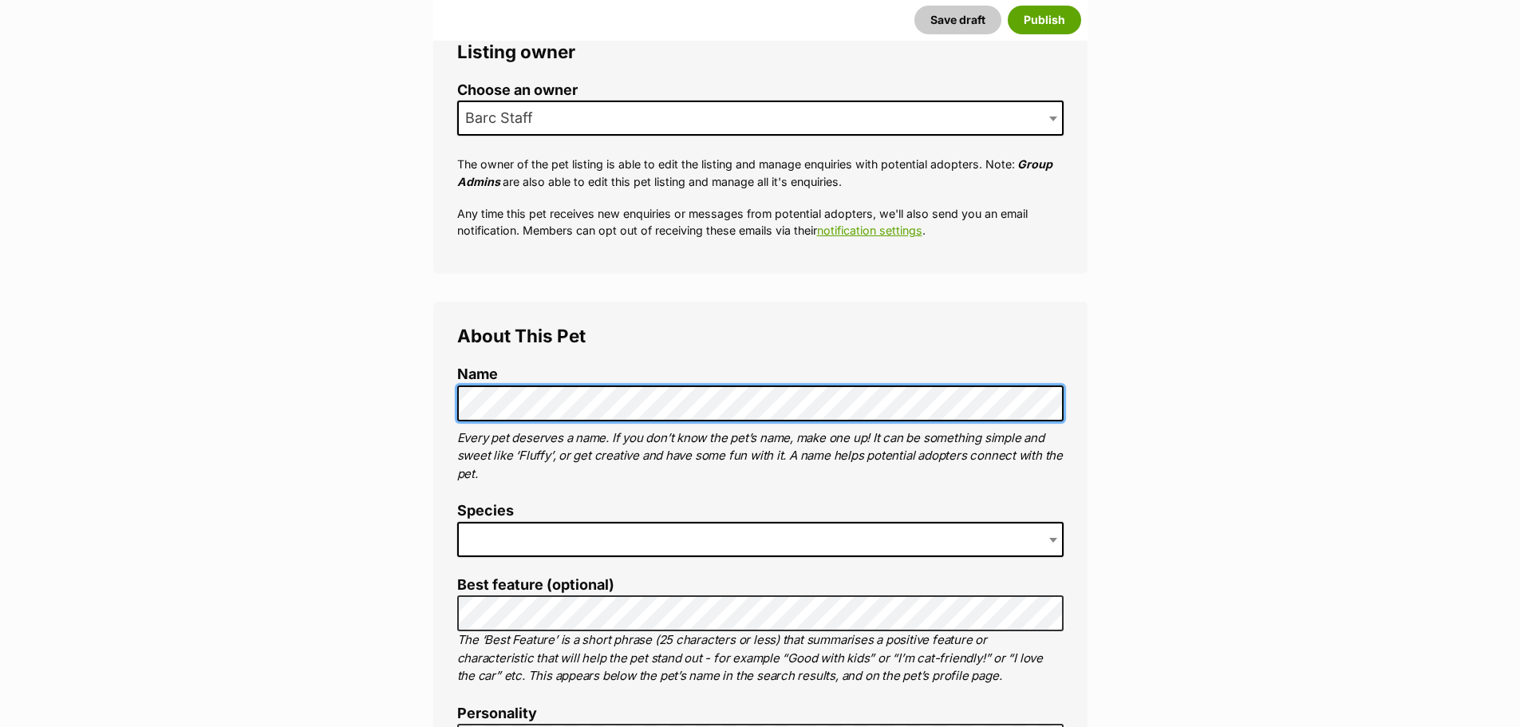
scroll to position [399, 0]
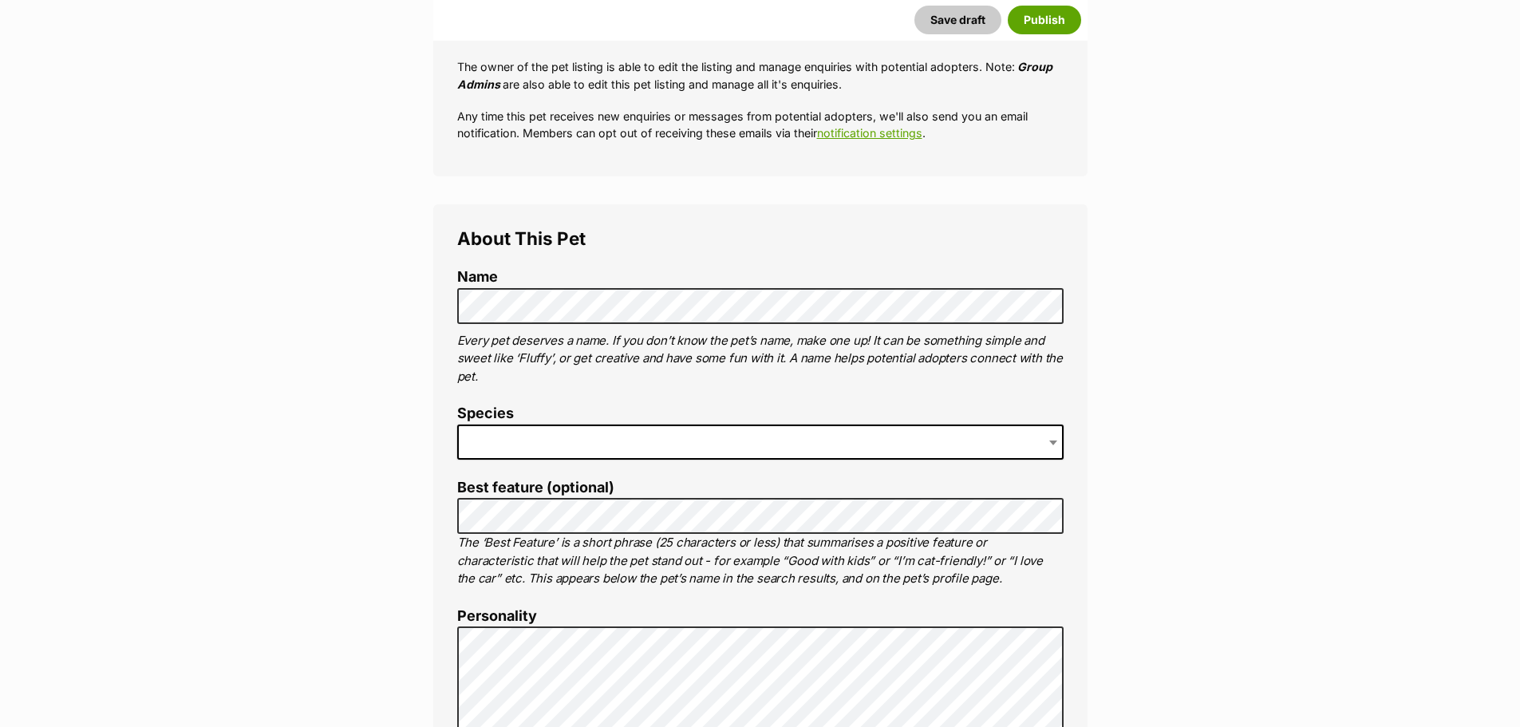
click at [589, 446] on span at bounding box center [760, 441] width 606 height 35
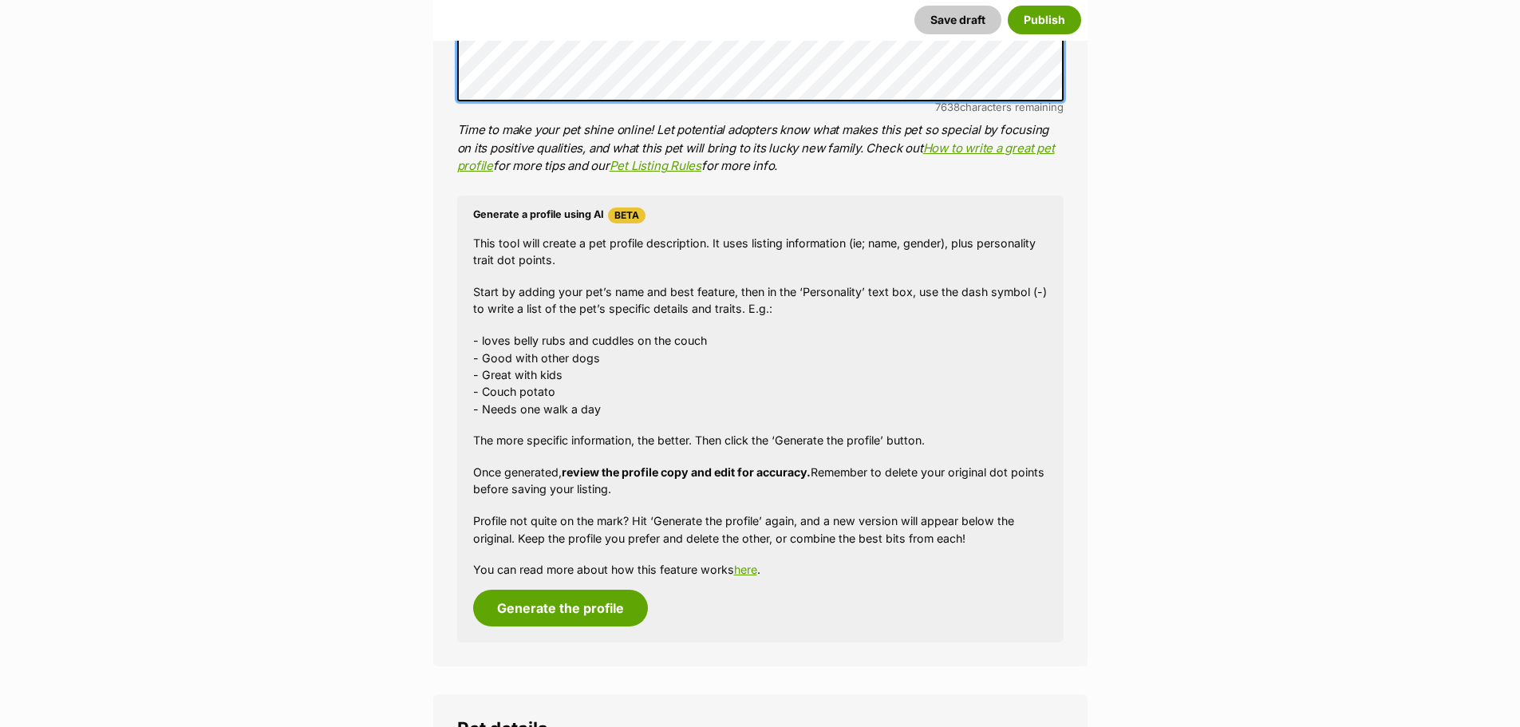
scroll to position [1516, 0]
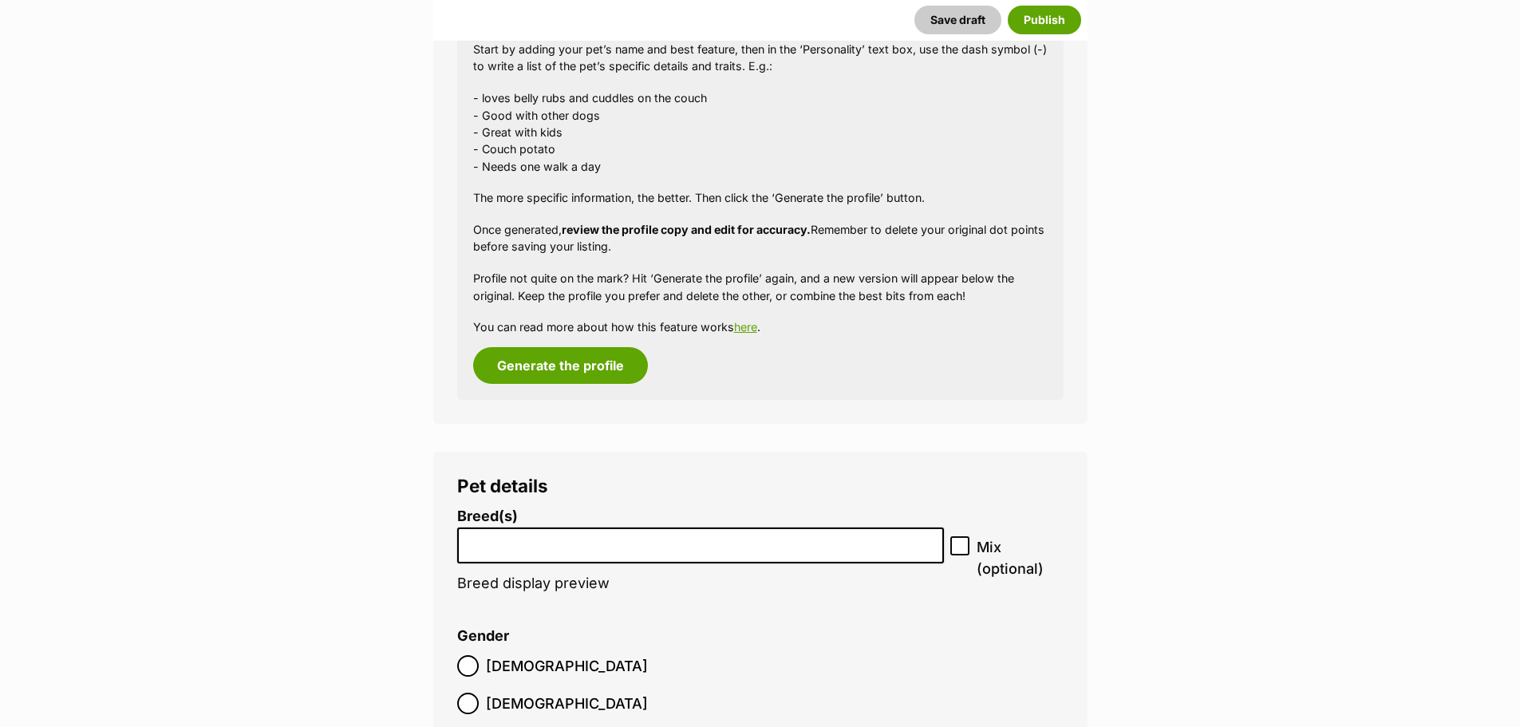
click at [557, 542] on input "search" at bounding box center [701, 541] width 476 height 17
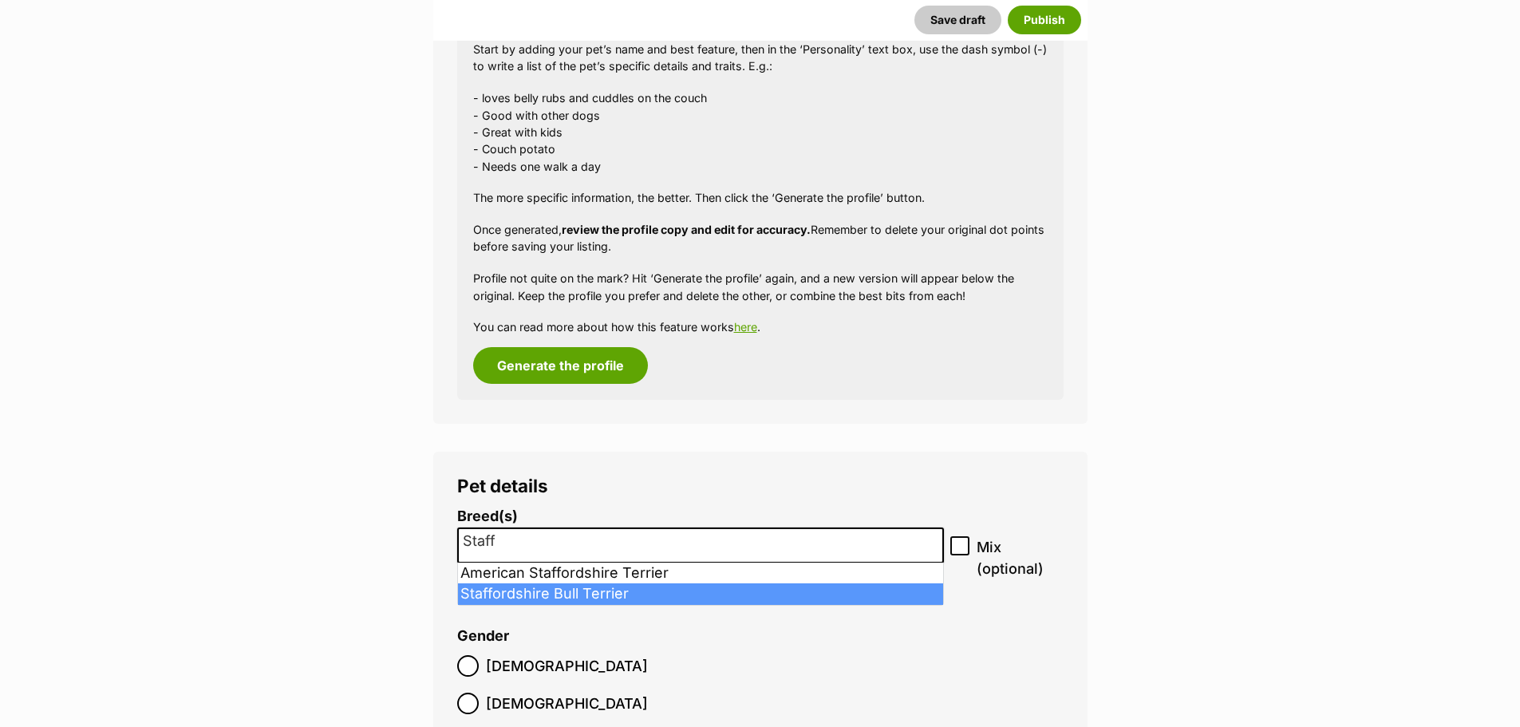
type input "Staff"
select select "198"
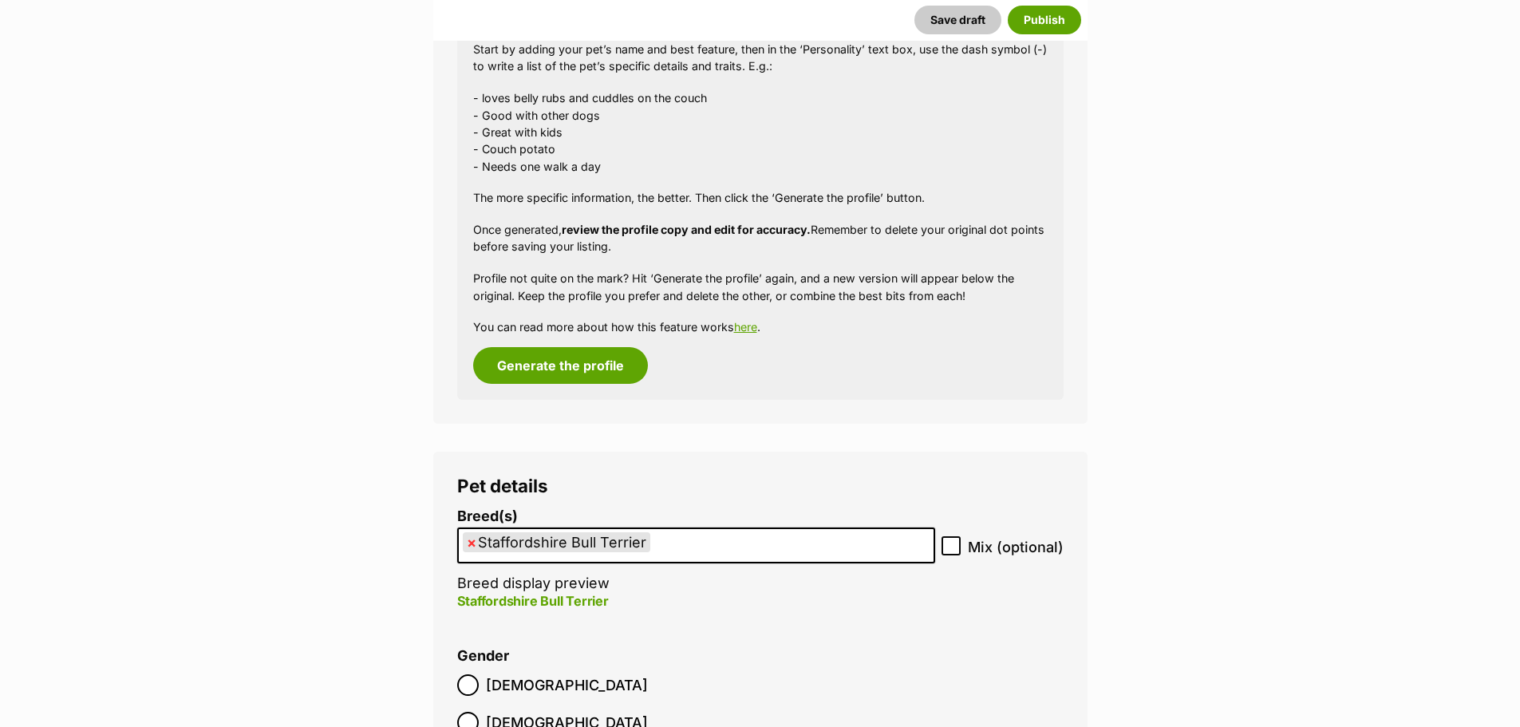
click at [971, 543] on span "Mix (optional)" at bounding box center [1016, 547] width 96 height 22
click at [961, 543] on input "Mix (optional)" at bounding box center [950, 545] width 19 height 19
checkbox input "true"
click at [563, 712] on span "Female" at bounding box center [567, 723] width 162 height 22
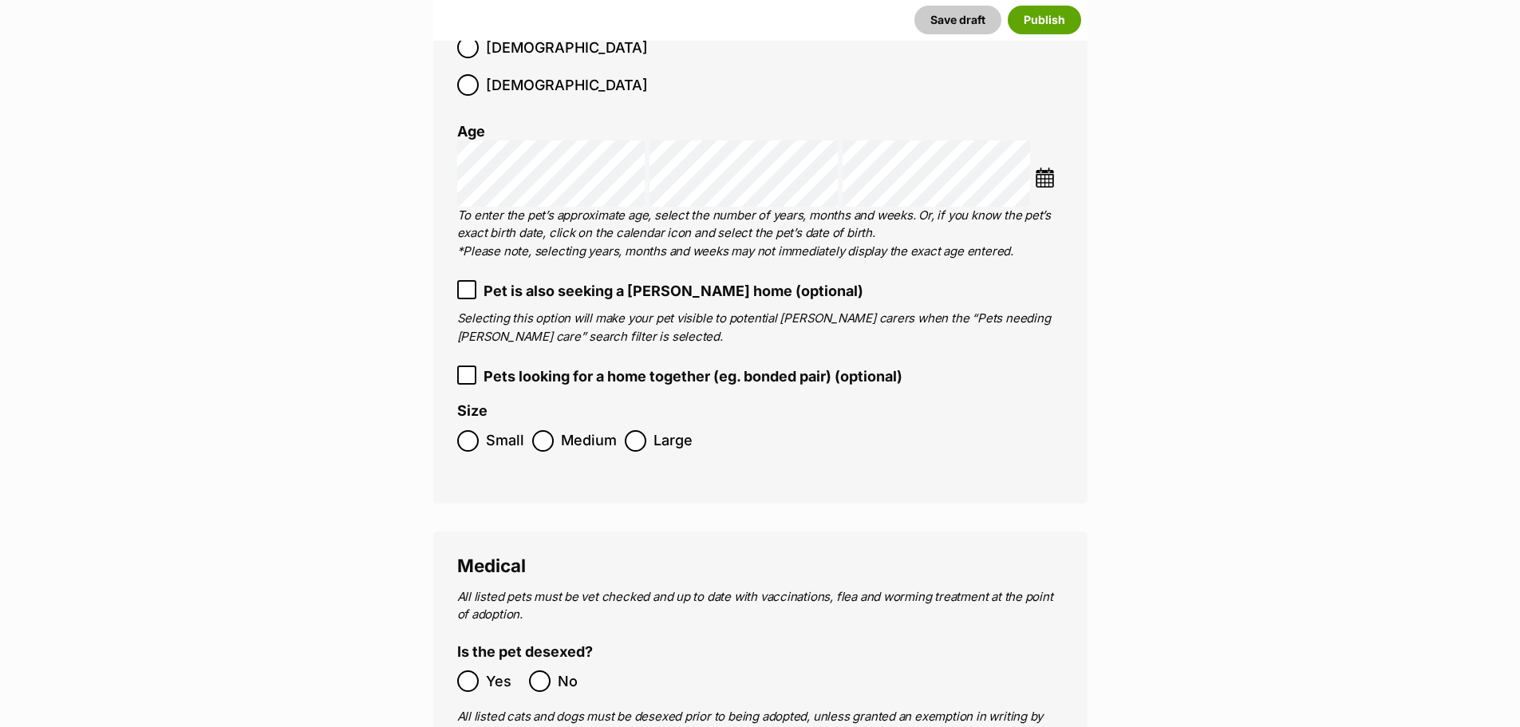
scroll to position [2154, 0]
click at [556, 421] on ol "Small Medium Large" at bounding box center [760, 439] width 606 height 37
click at [571, 429] on span "Medium" at bounding box center [589, 440] width 56 height 22
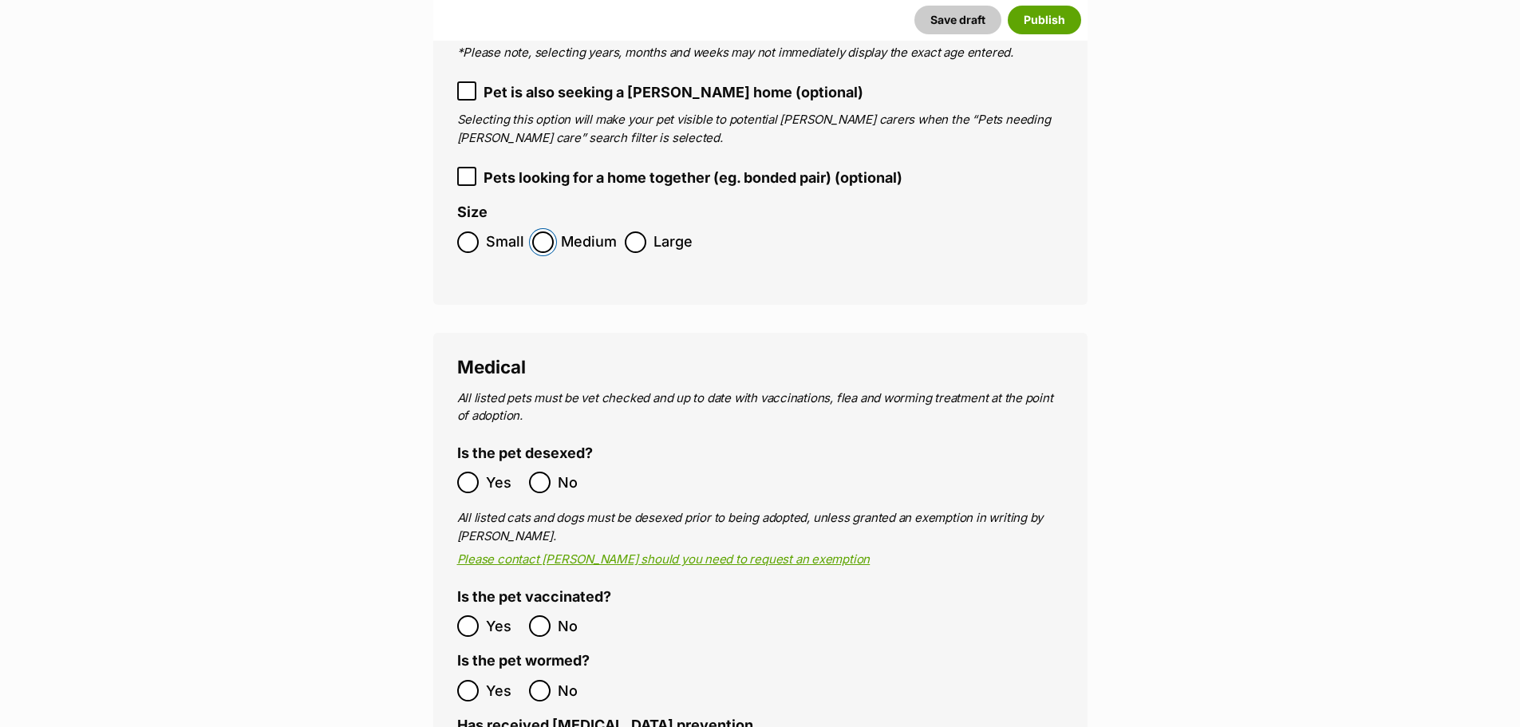
scroll to position [2394, 0]
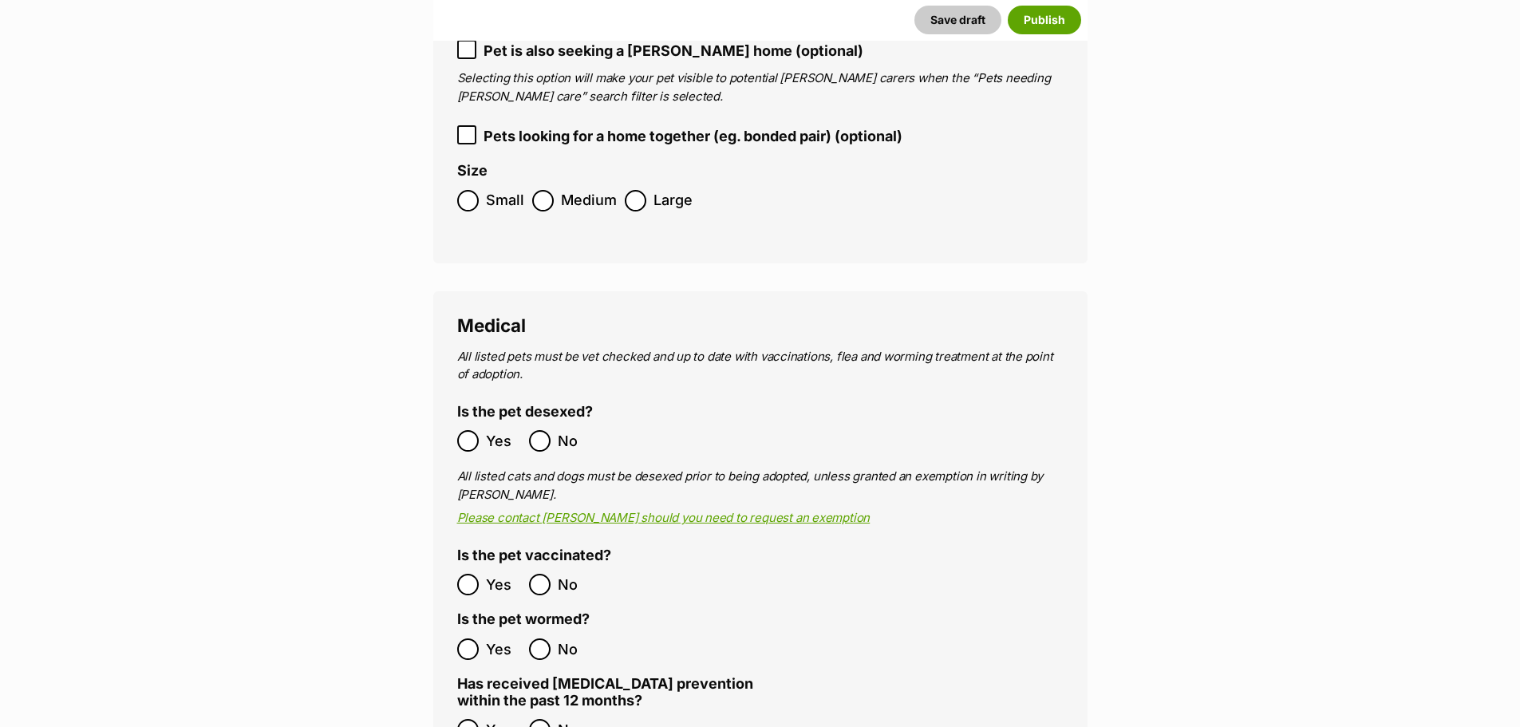
click at [483, 430] on label "Yes" at bounding box center [489, 441] width 64 height 22
drag, startPoint x: 491, startPoint y: 542, endPoint x: 488, endPoint y: 573, distance: 31.2
click at [490, 574] on span "Yes" at bounding box center [503, 585] width 35 height 22
click at [493, 638] on span "Yes" at bounding box center [503, 649] width 35 height 22
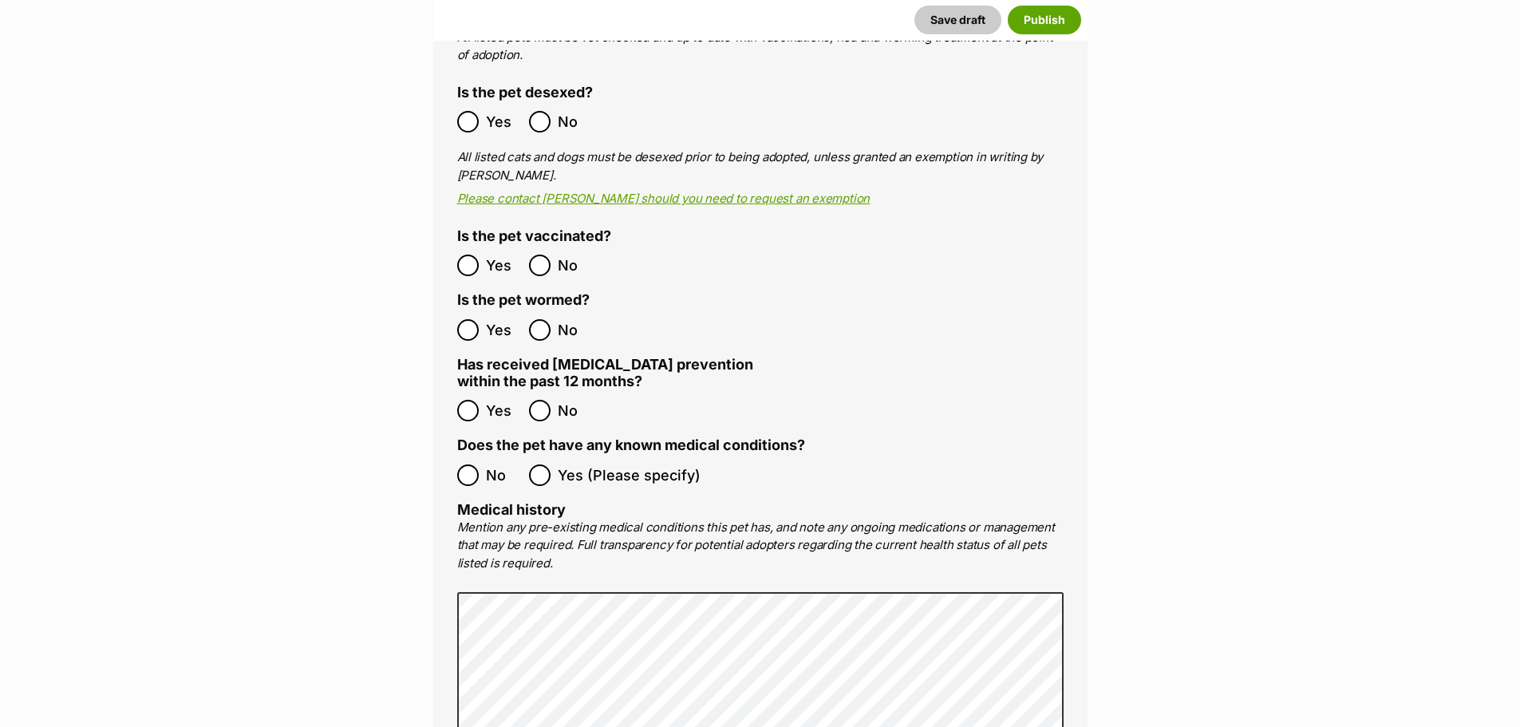
click at [493, 464] on span "No" at bounding box center [503, 475] width 35 height 22
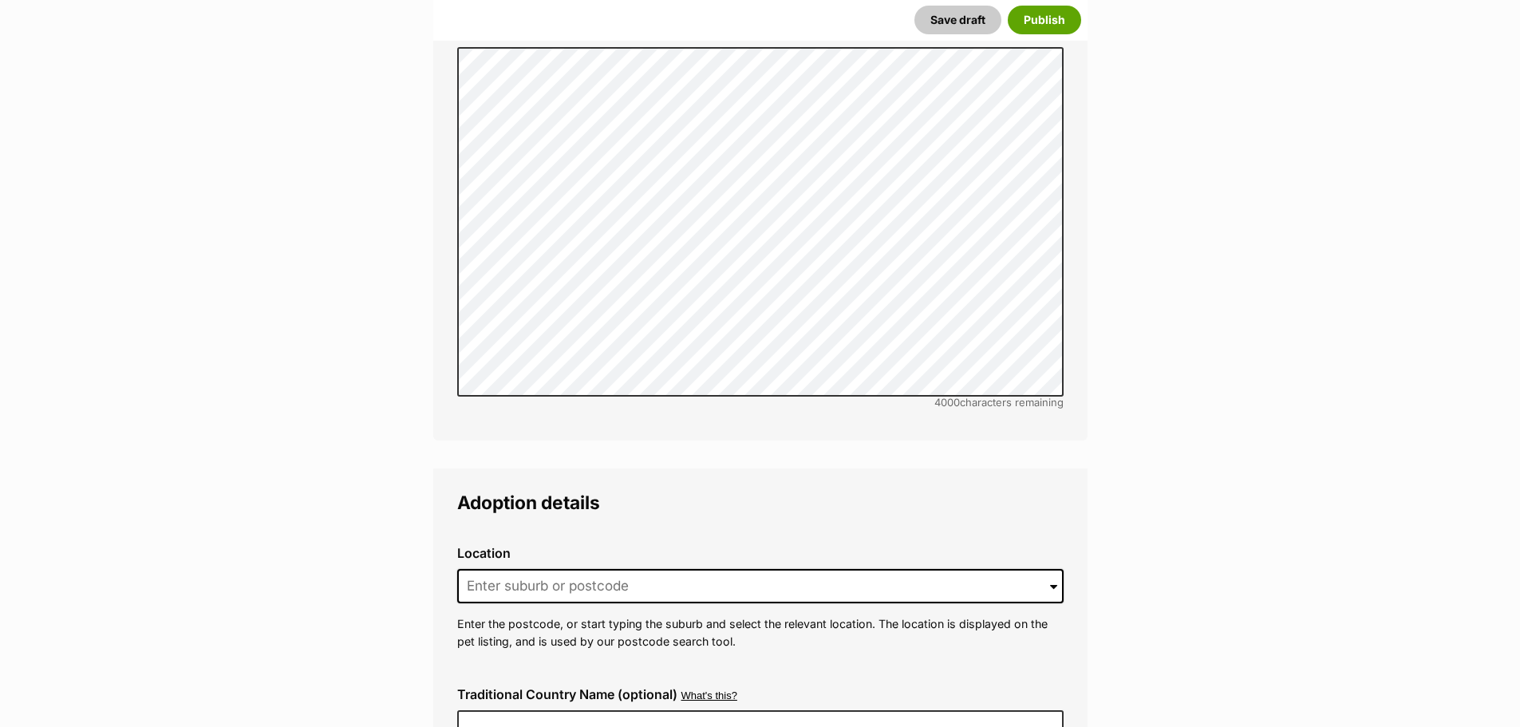
scroll to position [3431, 0]
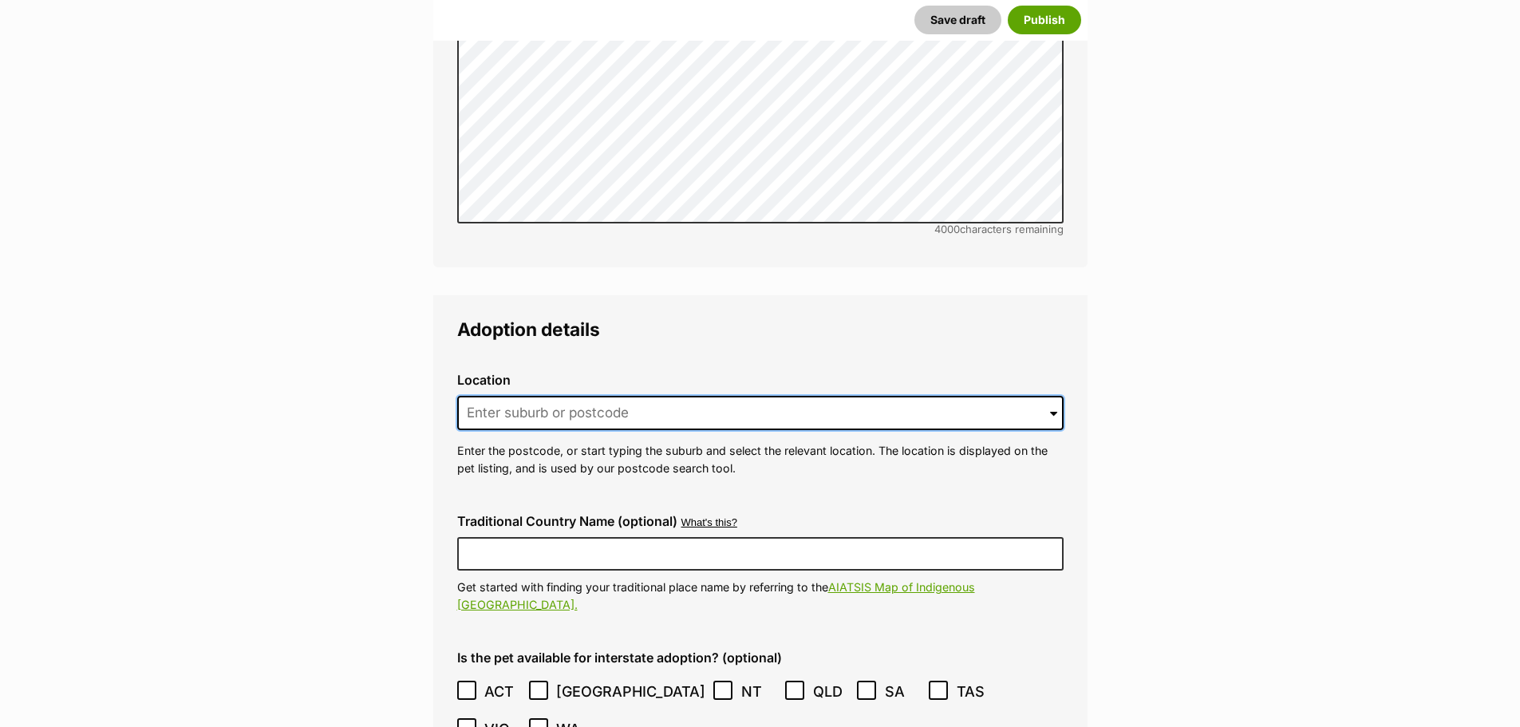
click at [567, 396] on input at bounding box center [760, 413] width 606 height 35
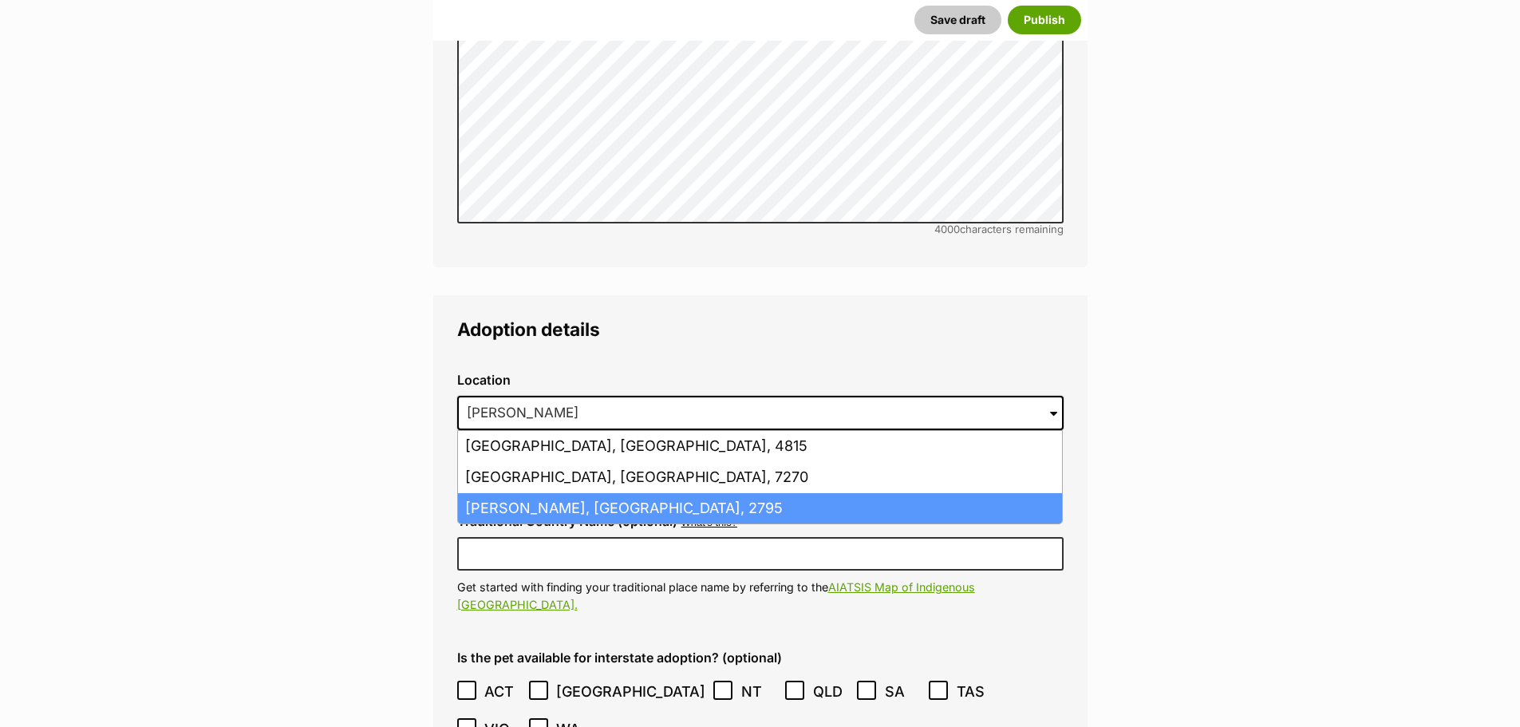
click at [611, 493] on li "Kelso, New South Wales, 2795" at bounding box center [760, 508] width 604 height 31
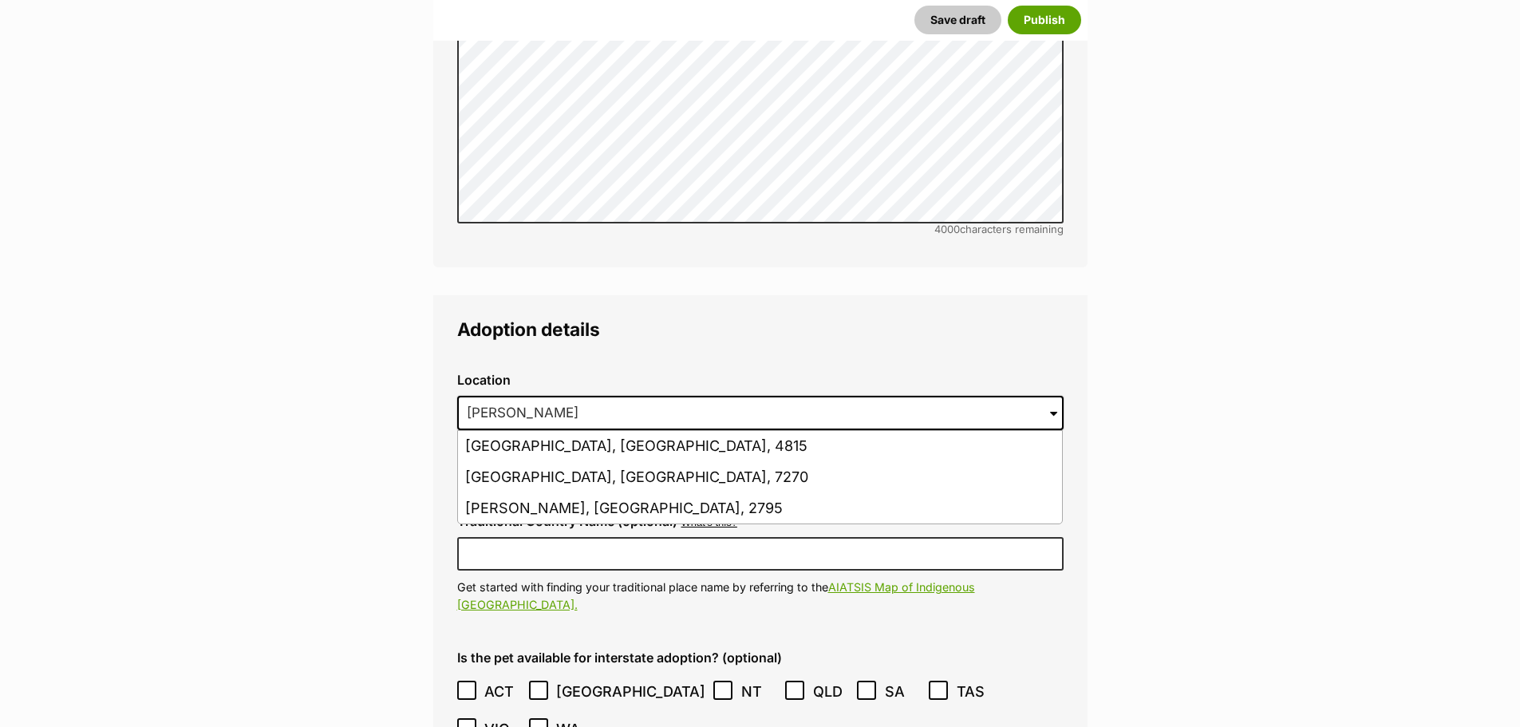
type input "Kelso, New South Wales, 2795"
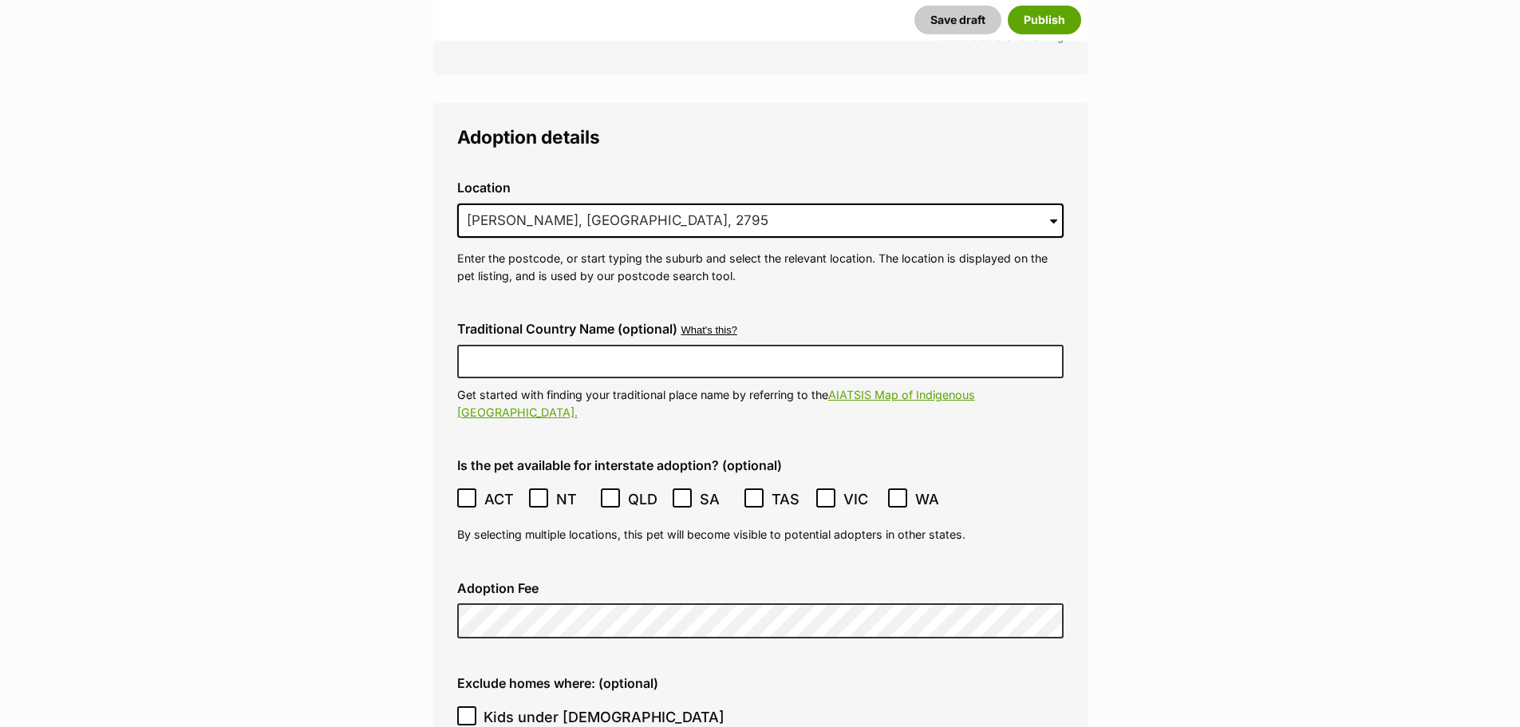
scroll to position [3830, 0]
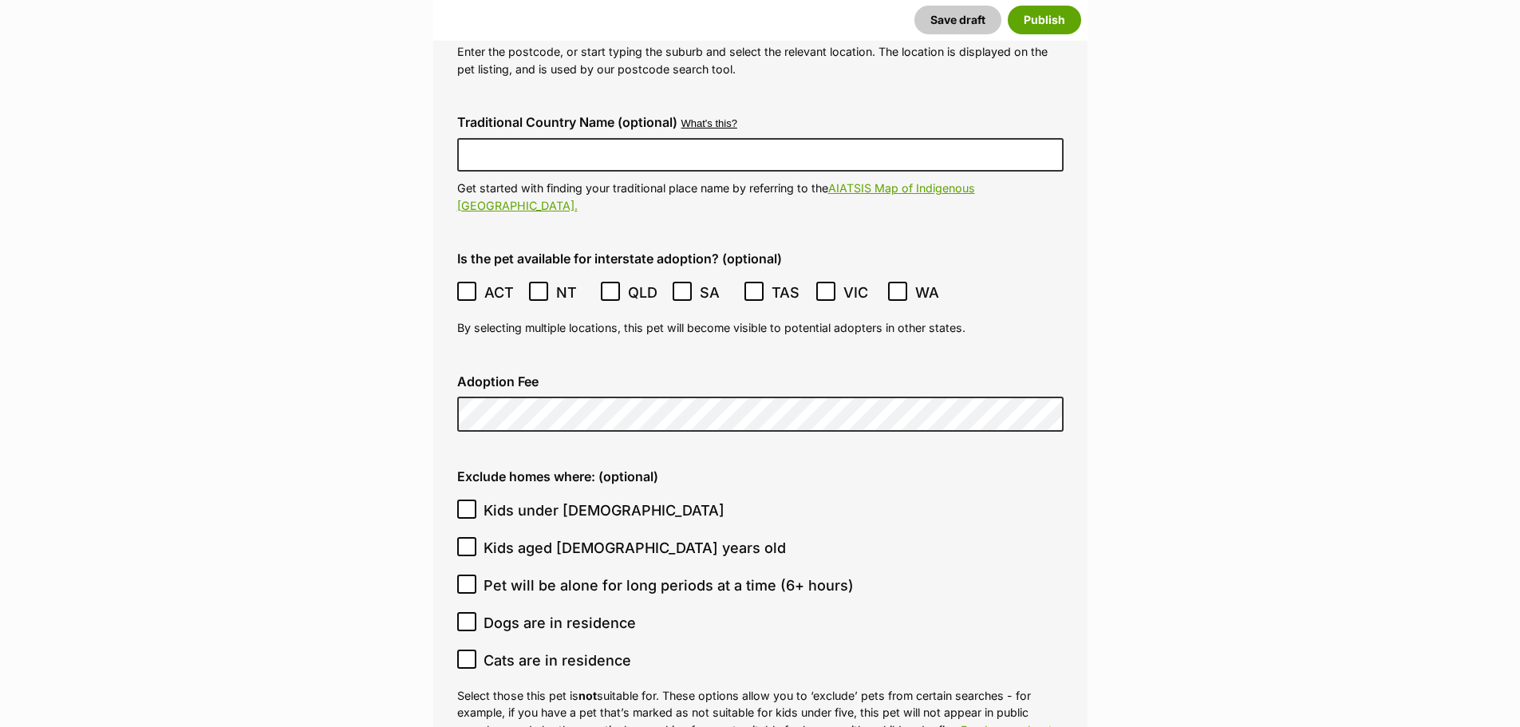
click at [531, 499] on span "Kids under 5 years old" at bounding box center [603, 510] width 241 height 22
click at [476, 499] on input "Kids under 5 years old" at bounding box center [466, 508] width 19 height 19
checkbox input "true"
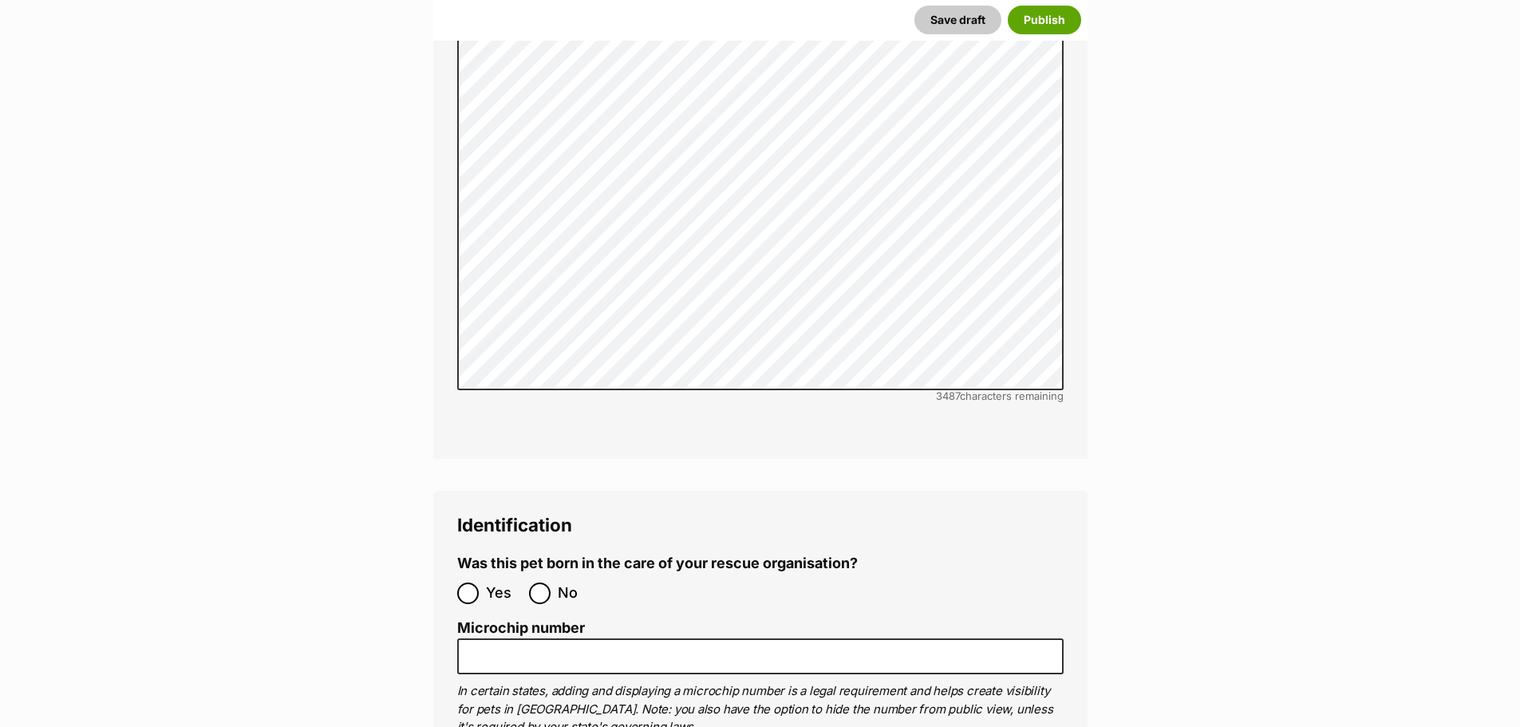
scroll to position [4707, 0]
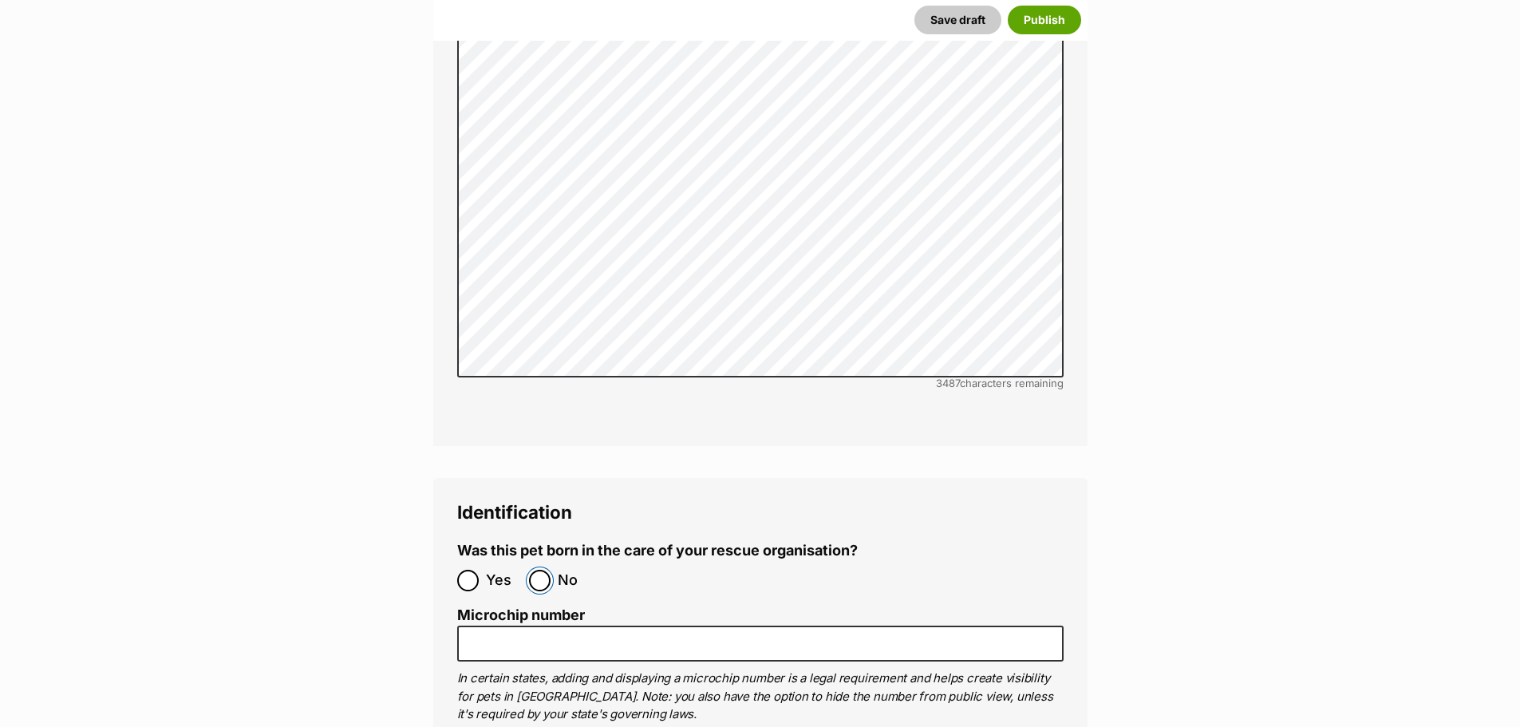
click at [545, 570] on input "No" at bounding box center [540, 581] width 22 height 22
radio input "true"
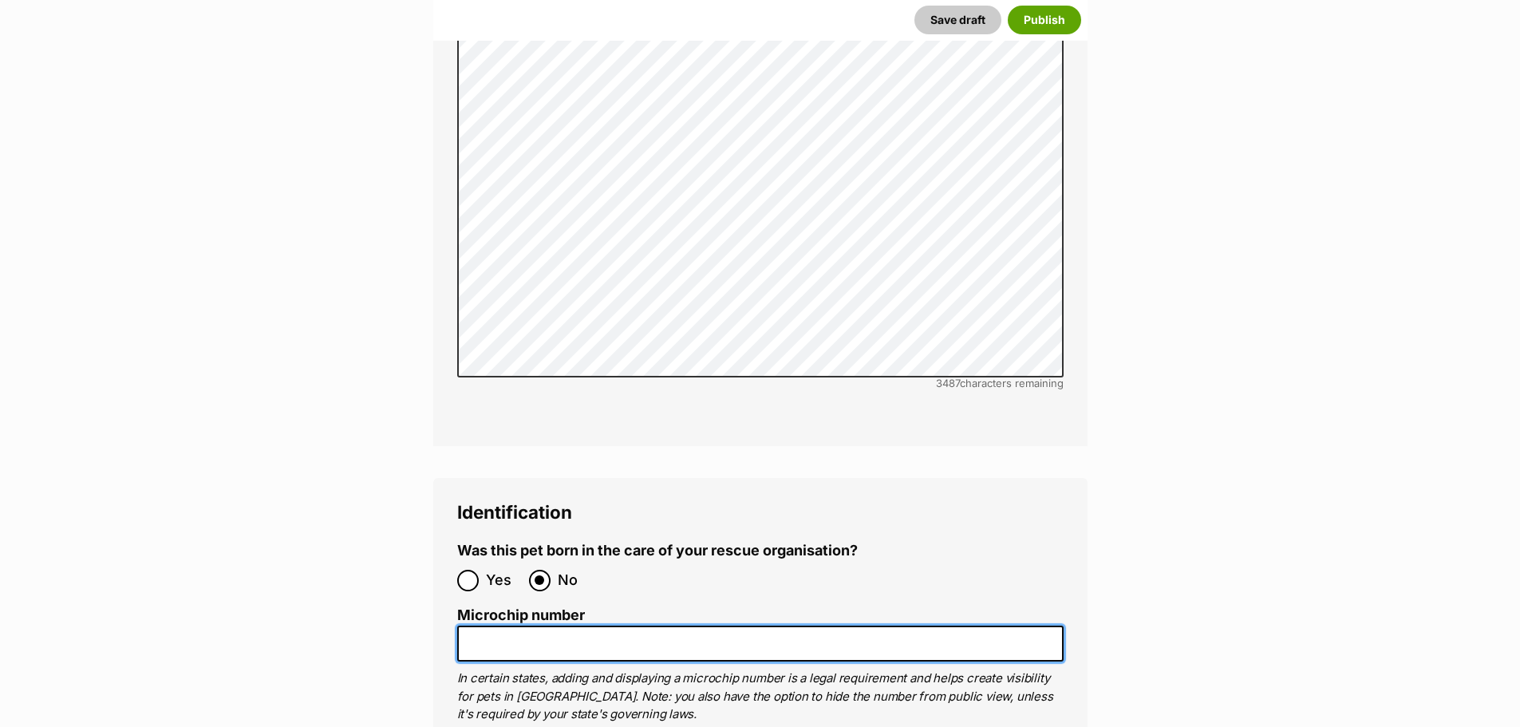
click at [683, 626] on input "Microchip number" at bounding box center [760, 644] width 606 height 36
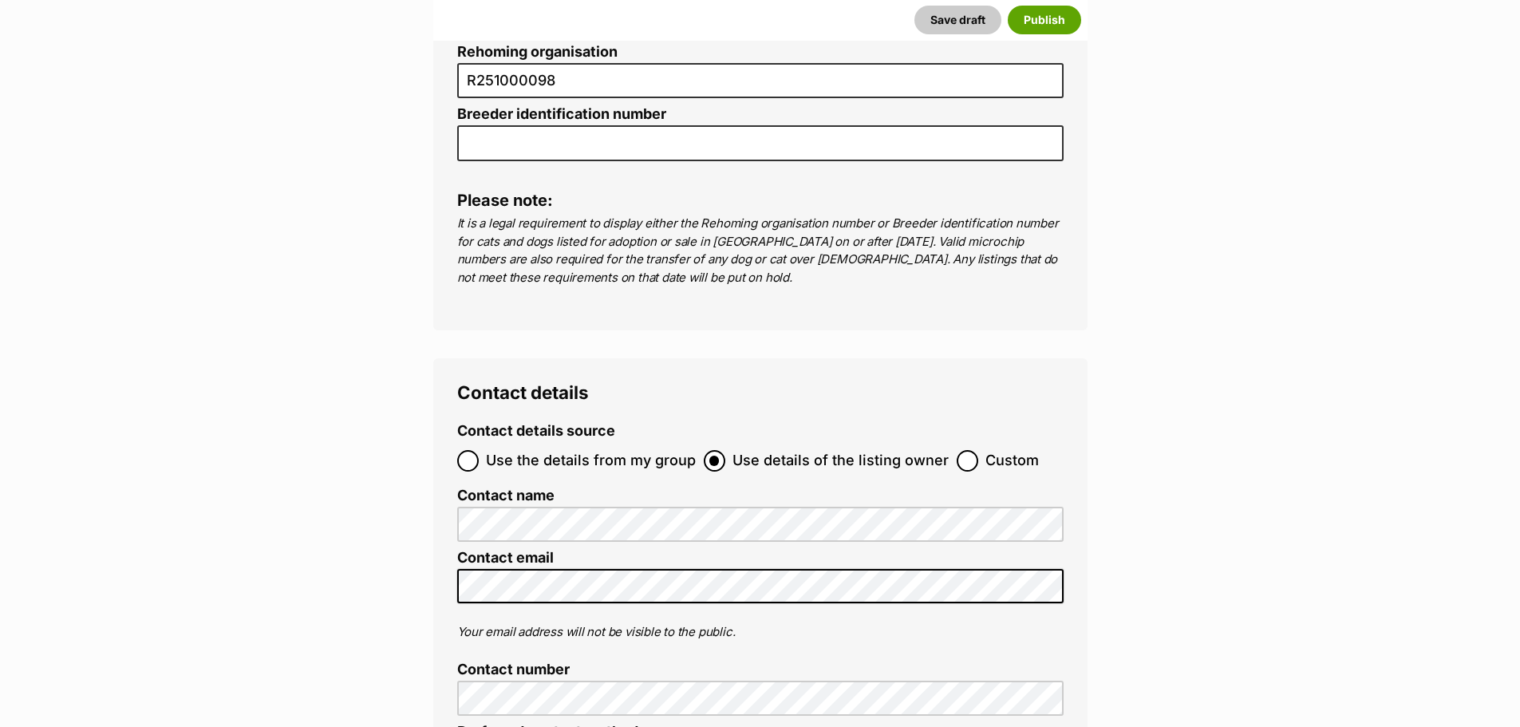
scroll to position [5505, 0]
type input "991003001986497"
drag, startPoint x: 1004, startPoint y: 405, endPoint x: 735, endPoint y: 472, distance: 278.1
click at [1003, 449] on span "Custom" at bounding box center [1011, 460] width 53 height 22
click at [978, 449] on input "Custom" at bounding box center [968, 460] width 22 height 22
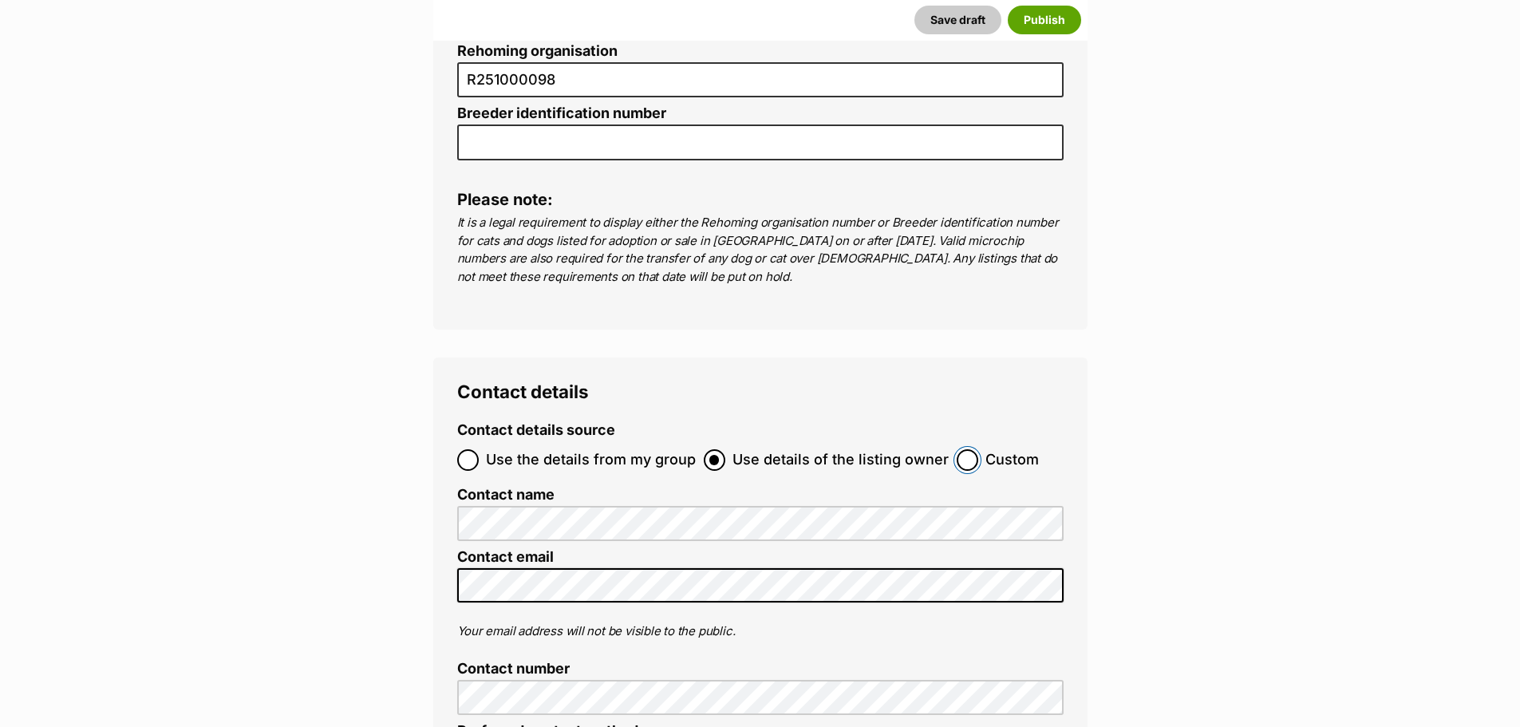
radio input "true"
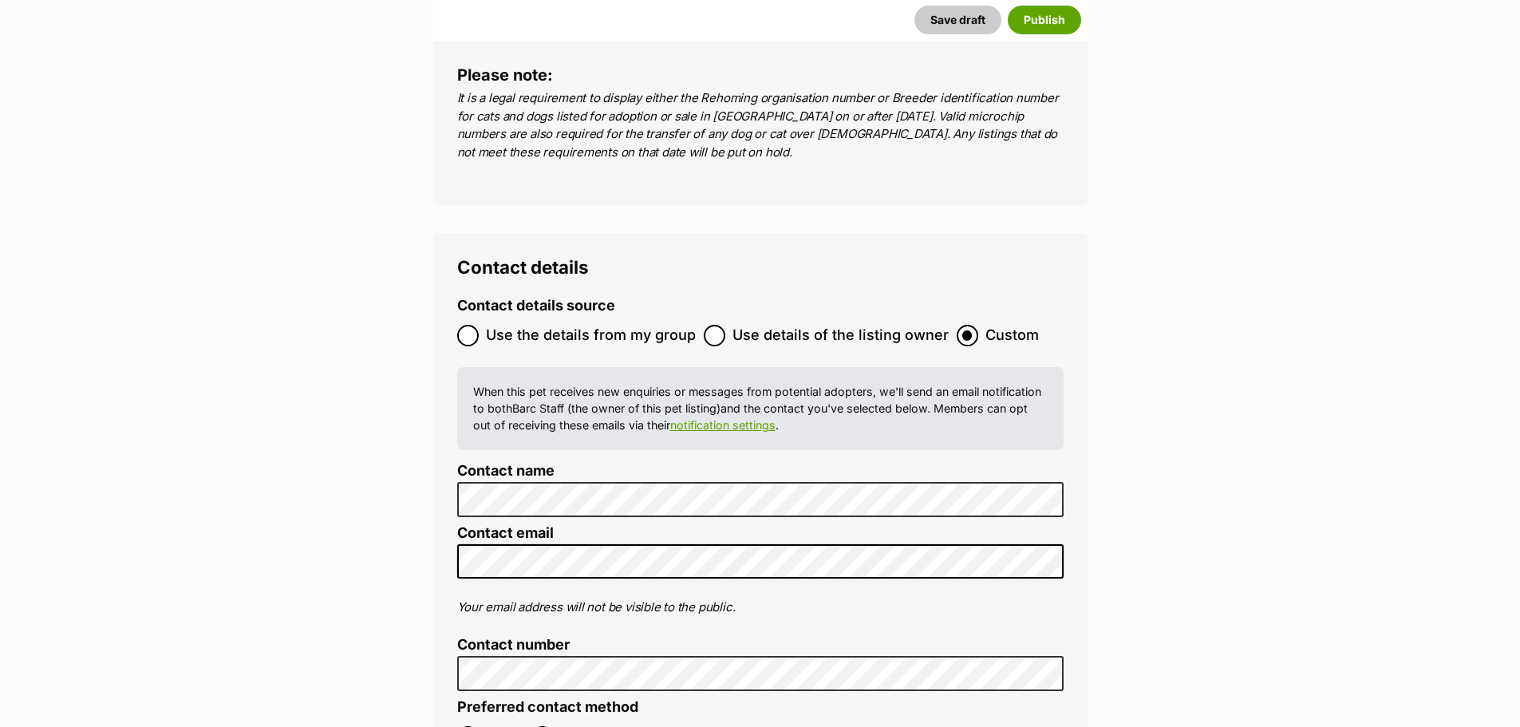
scroll to position [5904, 0]
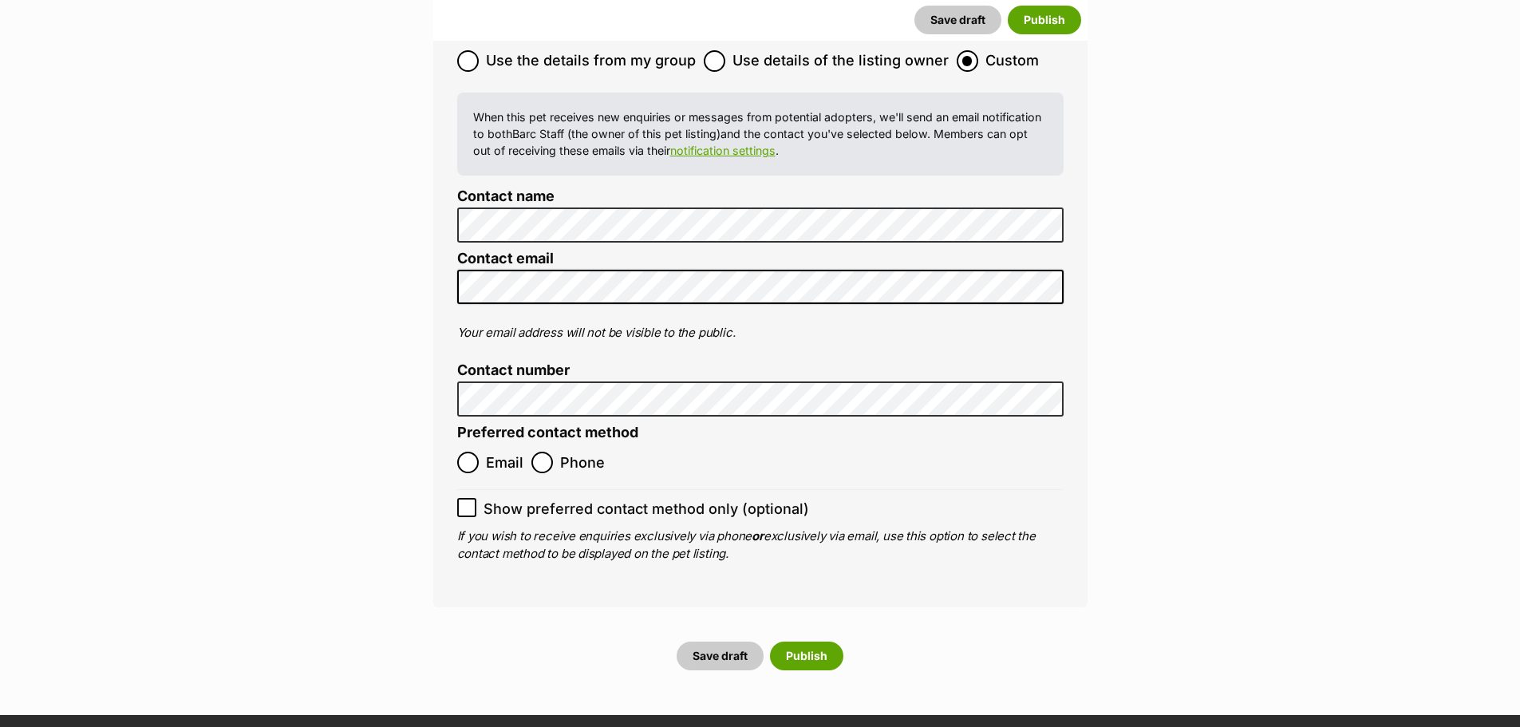
click at [571, 452] on span "Phone" at bounding box center [582, 463] width 45 height 22
click at [553, 452] on input "Phone" at bounding box center [542, 463] width 22 height 22
radio input "true"
click at [824, 641] on button "Publish" at bounding box center [806, 655] width 73 height 29
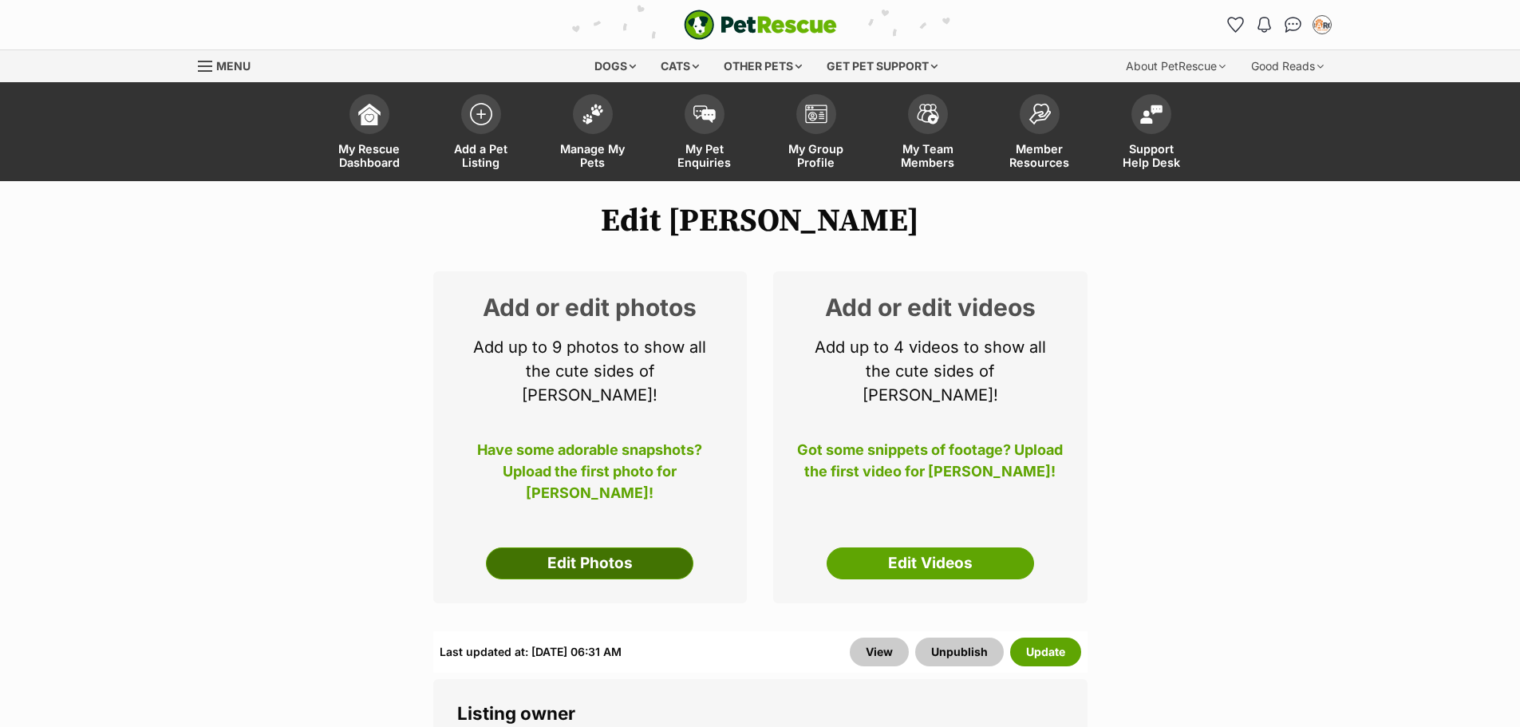
click at [580, 547] on link "Edit Photos" at bounding box center [589, 563] width 207 height 32
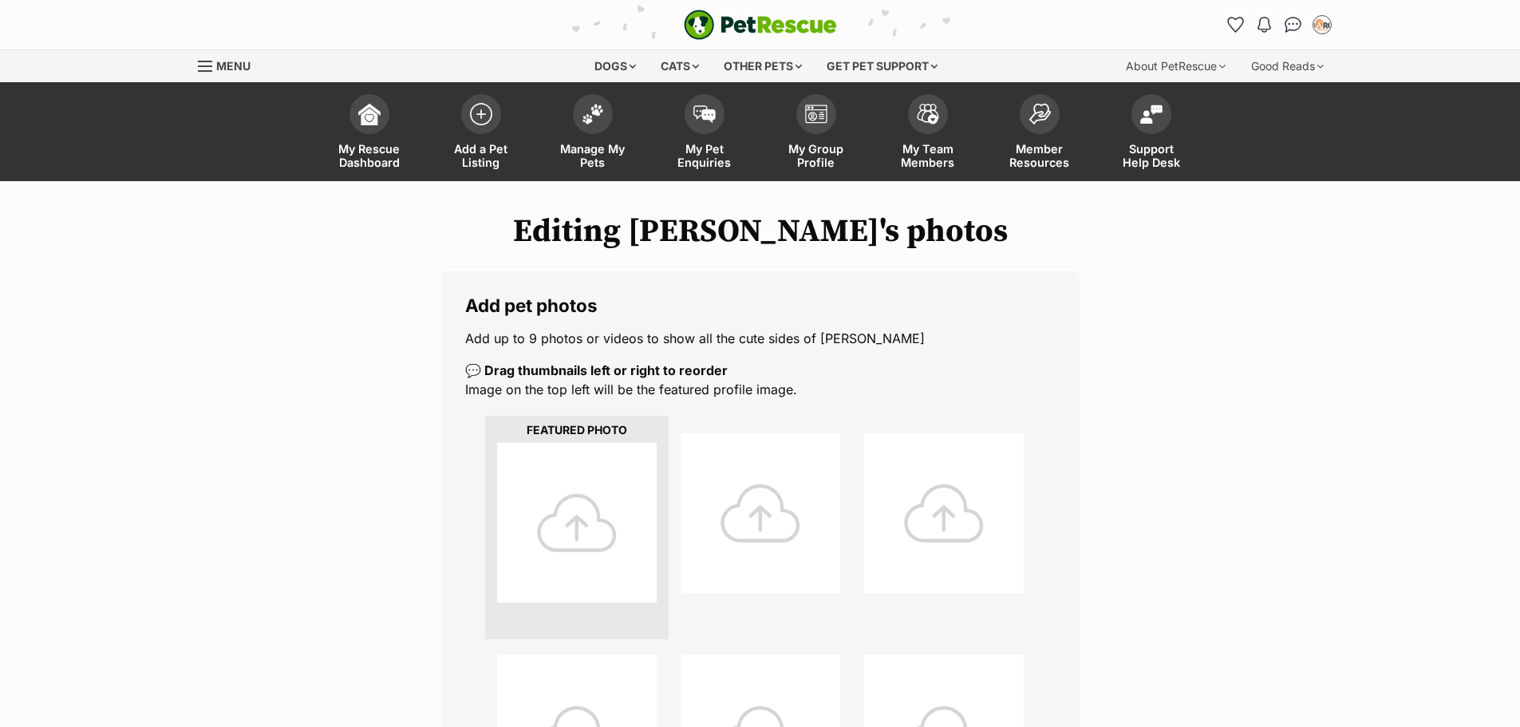
click at [619, 502] on div at bounding box center [577, 523] width 160 height 160
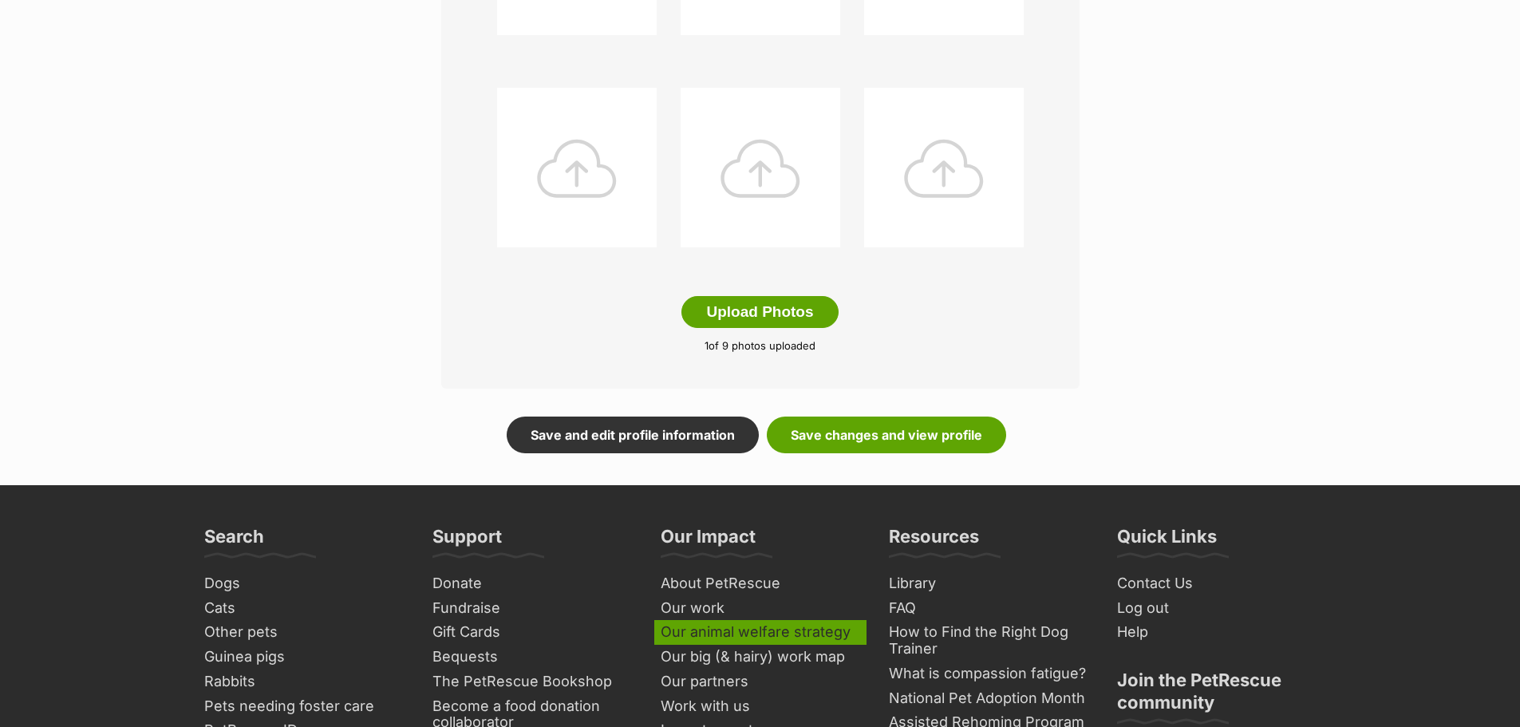
scroll to position [957, 0]
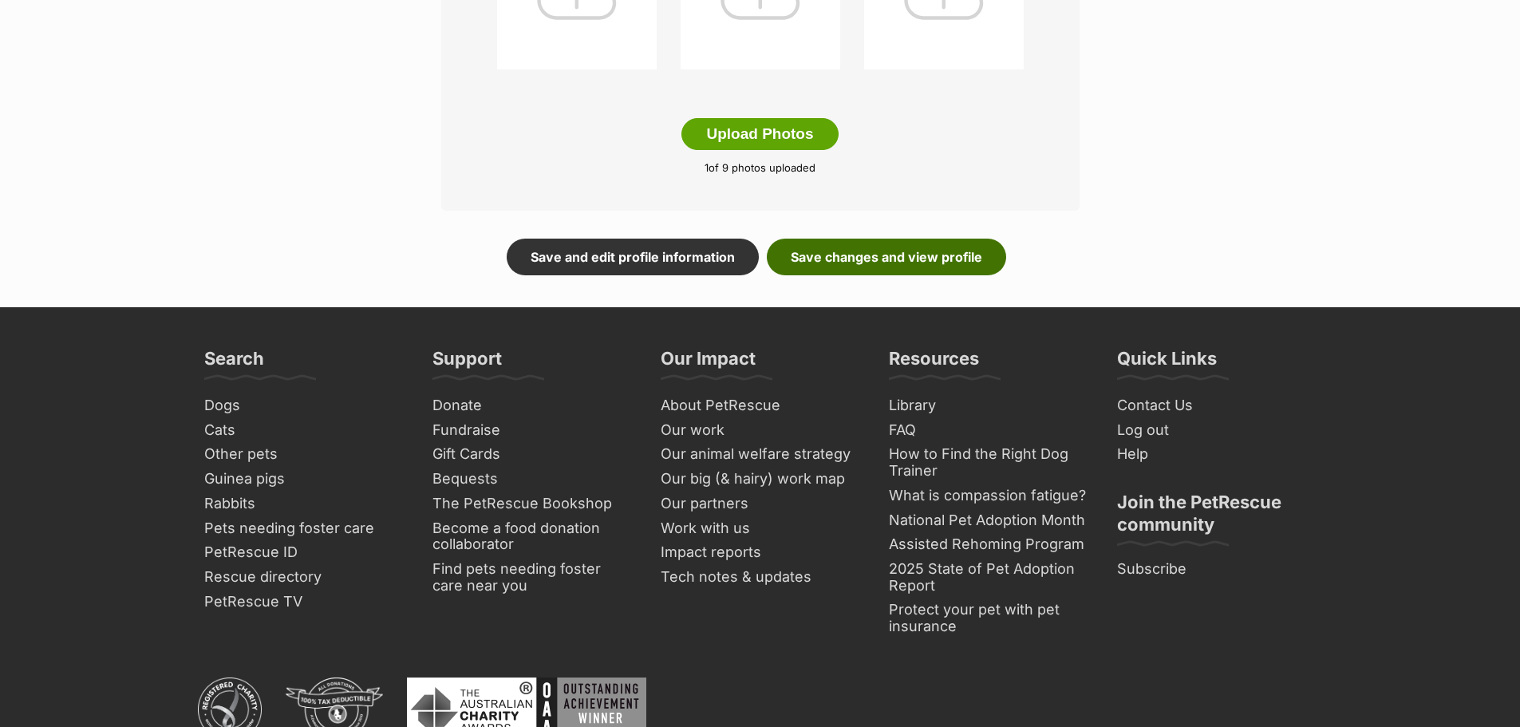
click at [894, 257] on link "Save changes and view profile" at bounding box center [886, 257] width 239 height 37
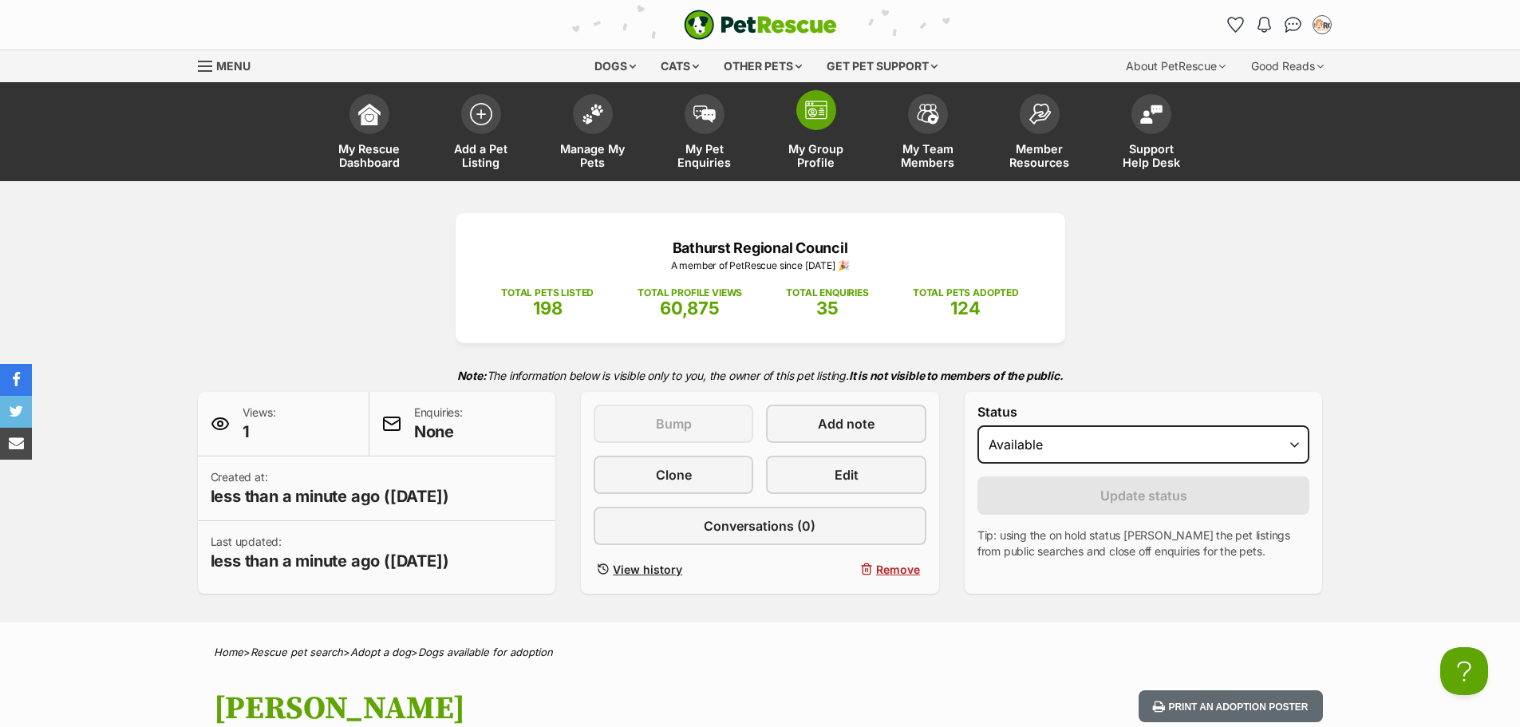
click at [832, 116] on span at bounding box center [816, 110] width 40 height 40
